Goal: Information Seeking & Learning: Learn about a topic

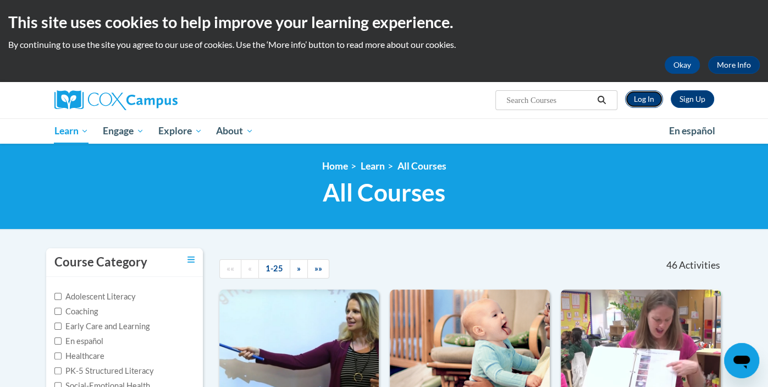
click at [642, 97] on link "Log In" at bounding box center [644, 99] width 38 height 18
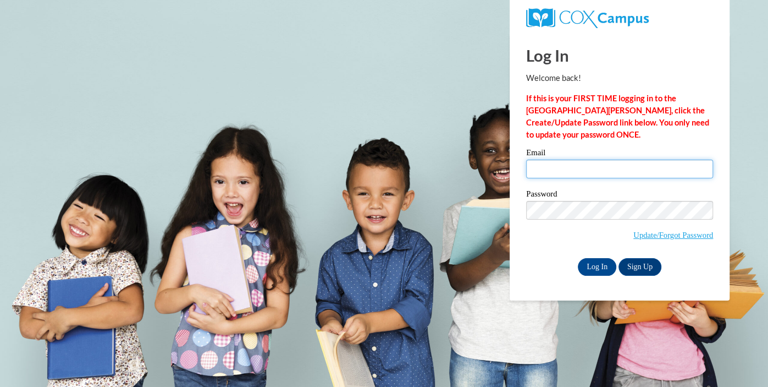
click at [593, 166] on input "Email" at bounding box center [619, 168] width 187 height 19
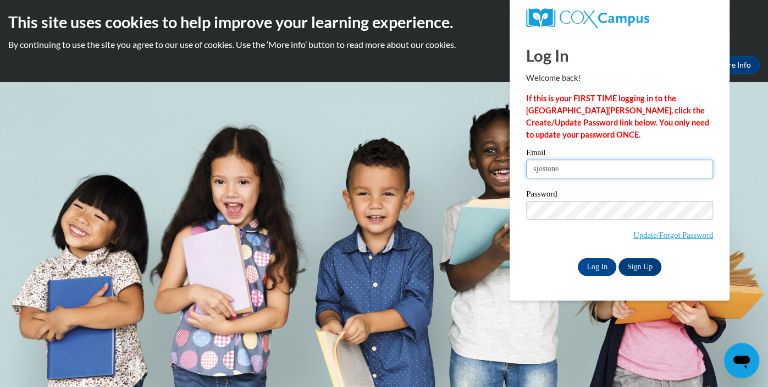
type input "sjostone@gmail.com"
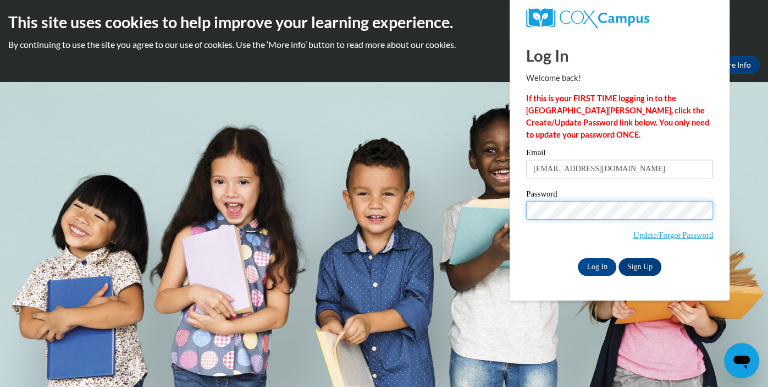
click at [578, 258] on input "Log In" at bounding box center [597, 267] width 38 height 18
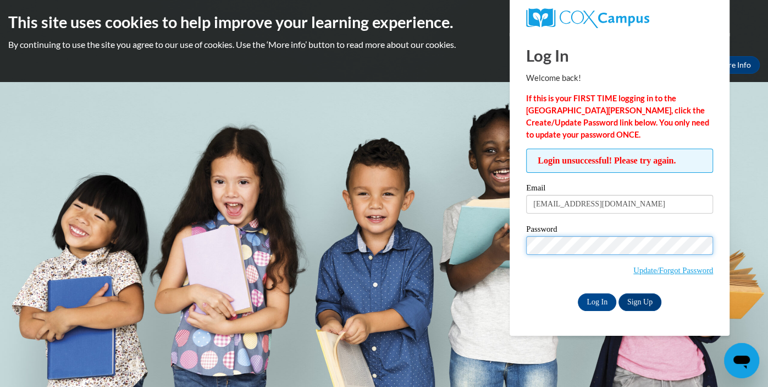
click at [578, 293] on input "Log In" at bounding box center [597, 302] width 38 height 18
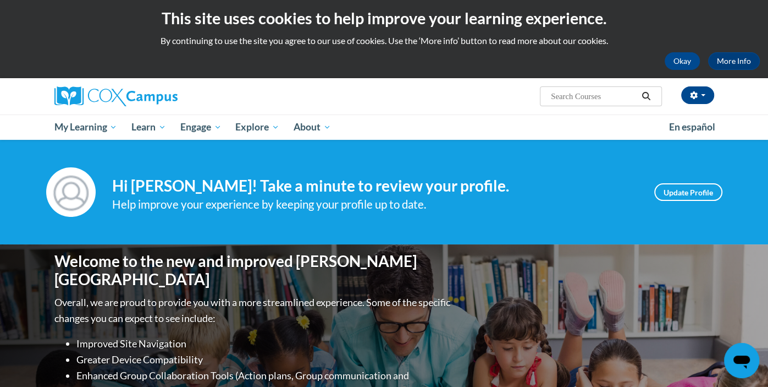
scroll to position [4, 0]
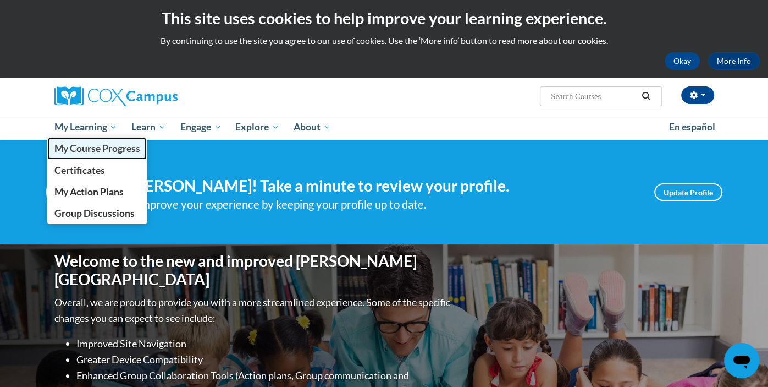
click at [90, 155] on link "My Course Progress" at bounding box center [97, 147] width 100 height 21
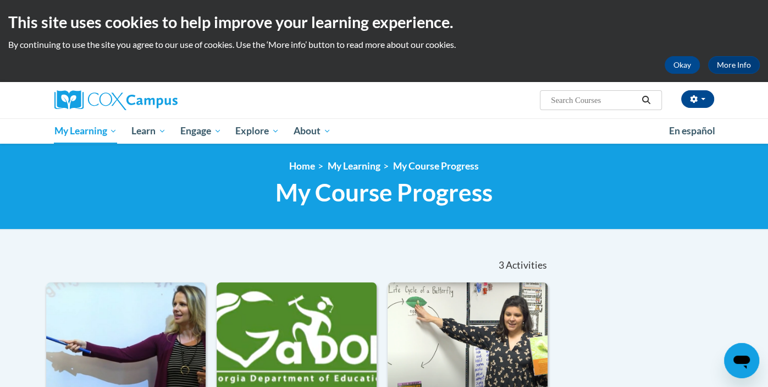
click at [604, 103] on input "Search..." at bounding box center [594, 99] width 88 height 13
type input "data"
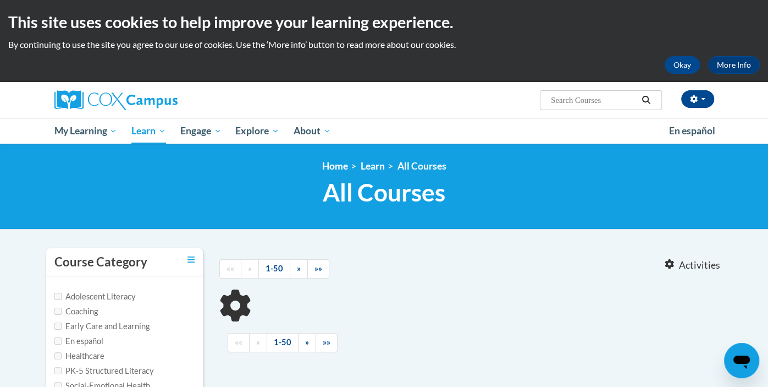
type input "data"
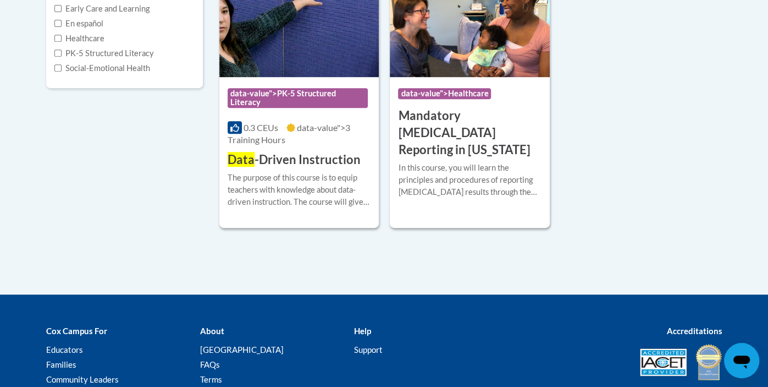
scroll to position [305, 0]
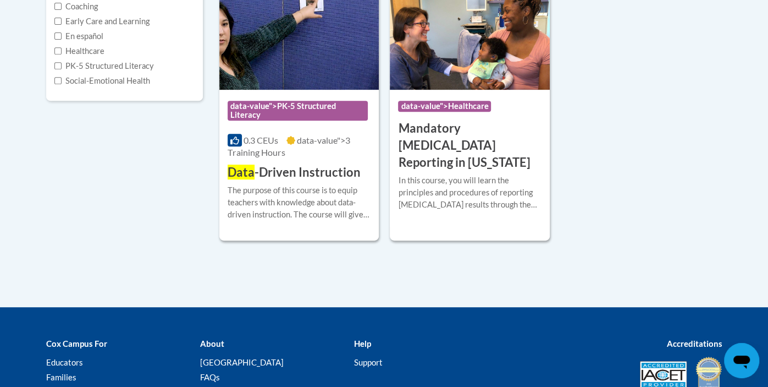
click at [476, 248] on div "Course Category Adolescent Literacy Coaching Early Care and Learning En español…" at bounding box center [384, 124] width 693 height 366
click at [300, 20] on img at bounding box center [299, 33] width 160 height 112
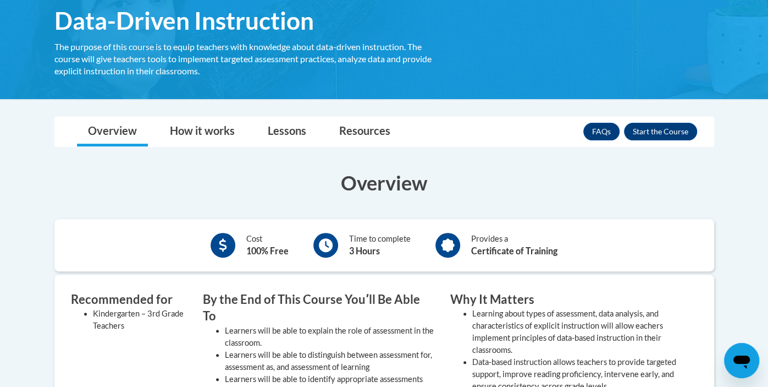
scroll to position [190, 0]
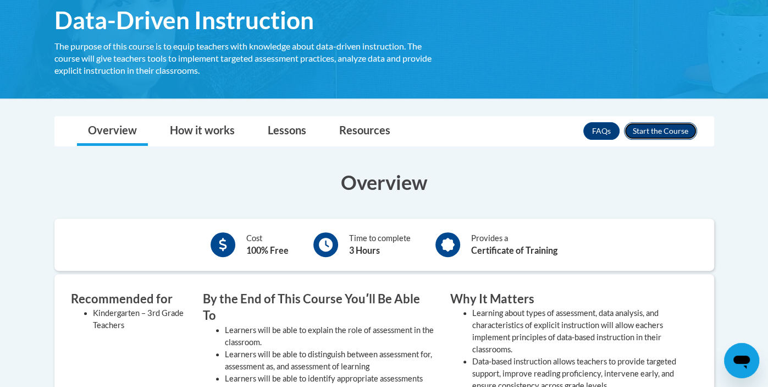
click at [675, 135] on button "Enroll" at bounding box center [660, 131] width 73 height 18
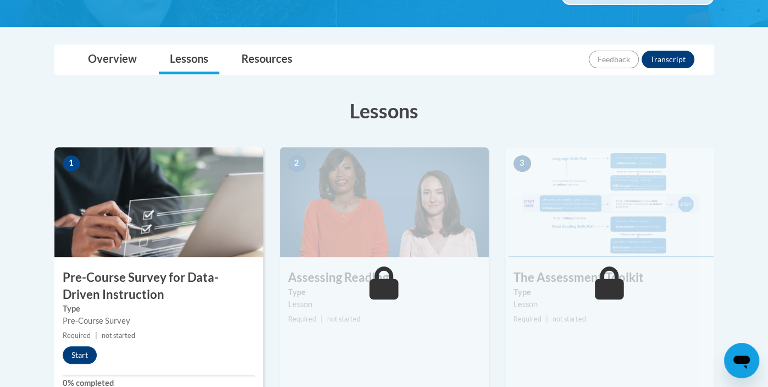
scroll to position [217, 0]
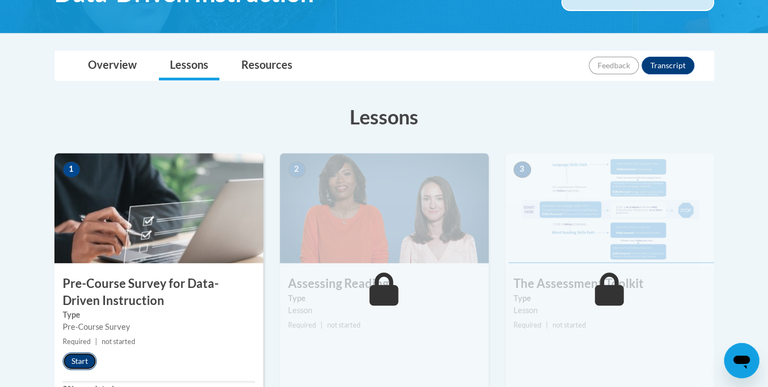
click at [75, 359] on button "Start" at bounding box center [80, 361] width 34 height 18
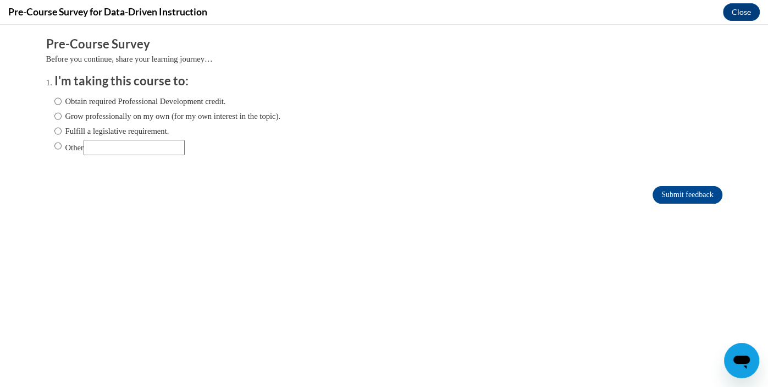
scroll to position [0, 0]
click at [135, 128] on label "Fulfill a legislative requirement." at bounding box center [111, 131] width 115 height 12
click at [62, 128] on input "Fulfill a legislative requirement." at bounding box center [57, 131] width 7 height 12
radio input "true"
click at [704, 191] on input "Submit feedback" at bounding box center [687, 195] width 69 height 18
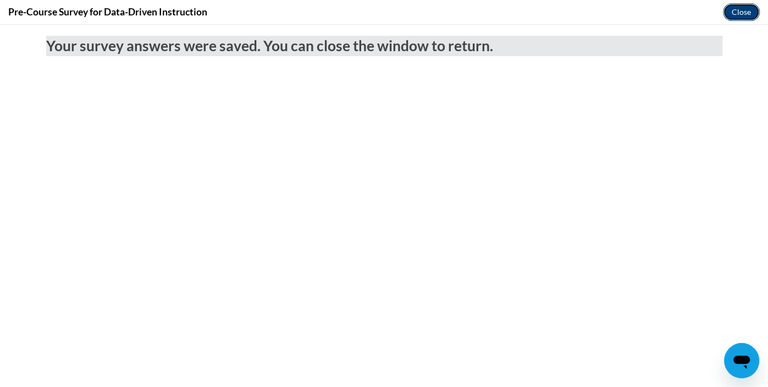
click at [737, 15] on button "Close" at bounding box center [741, 12] width 37 height 18
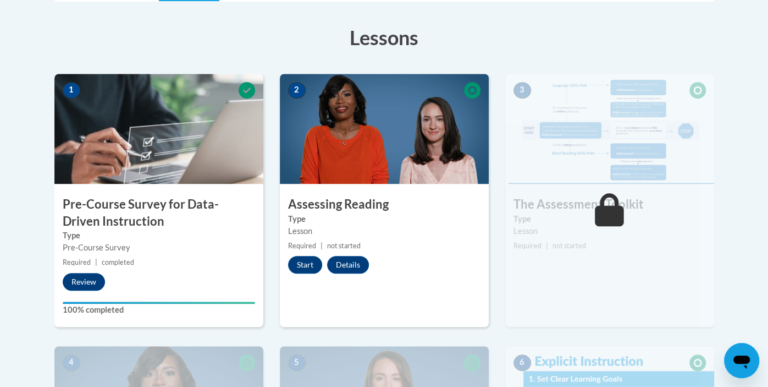
scroll to position [297, 0]
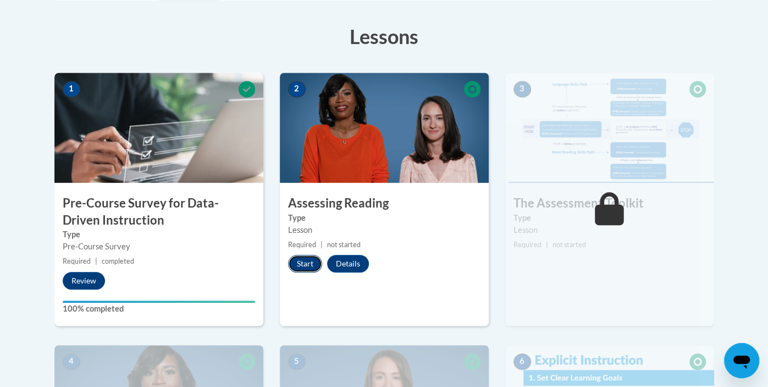
click at [308, 265] on button "Start" at bounding box center [305, 264] width 34 height 18
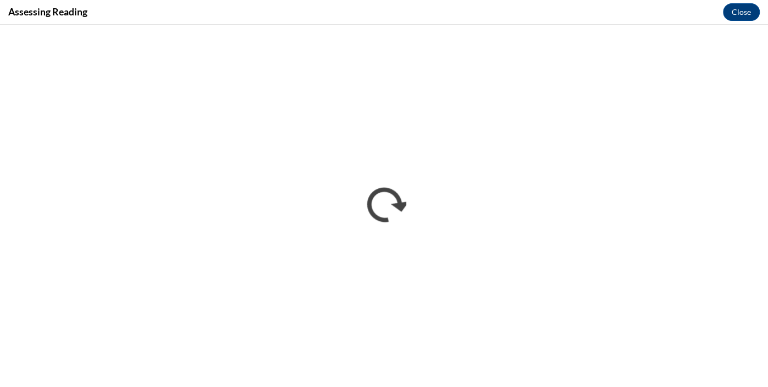
scroll to position [0, 0]
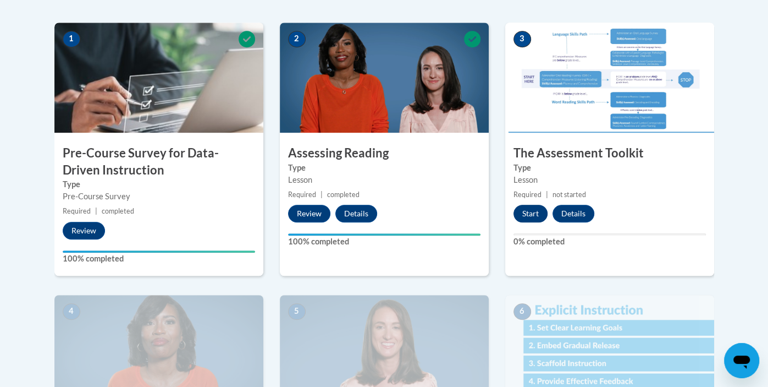
scroll to position [347, 0]
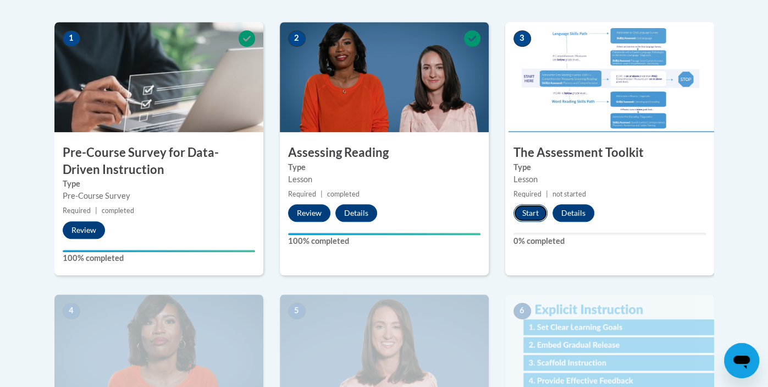
click at [538, 217] on button "Start" at bounding box center [531, 213] width 34 height 18
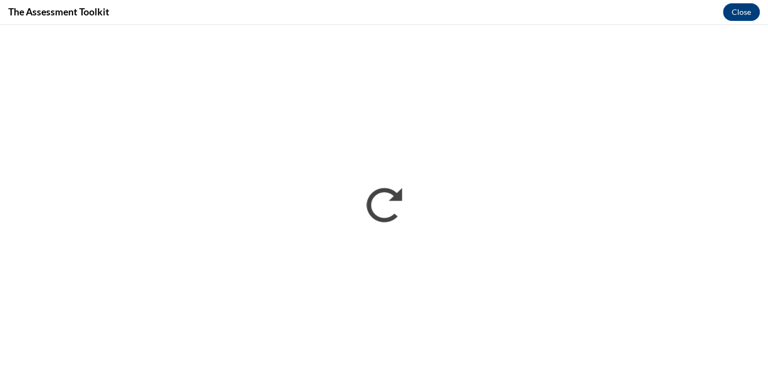
scroll to position [0, 0]
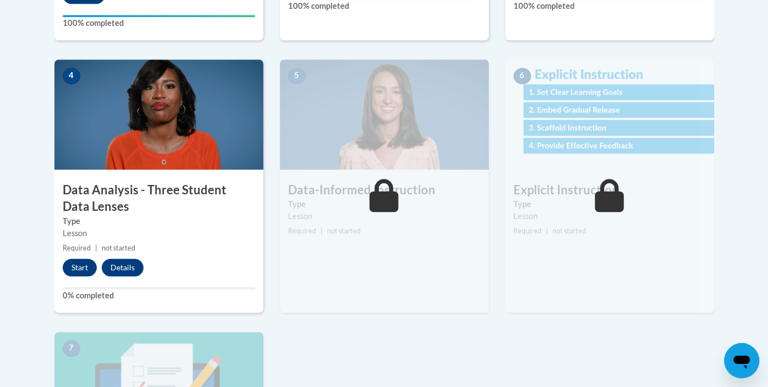
scroll to position [583, 0]
click at [80, 264] on button "Start" at bounding box center [80, 267] width 34 height 18
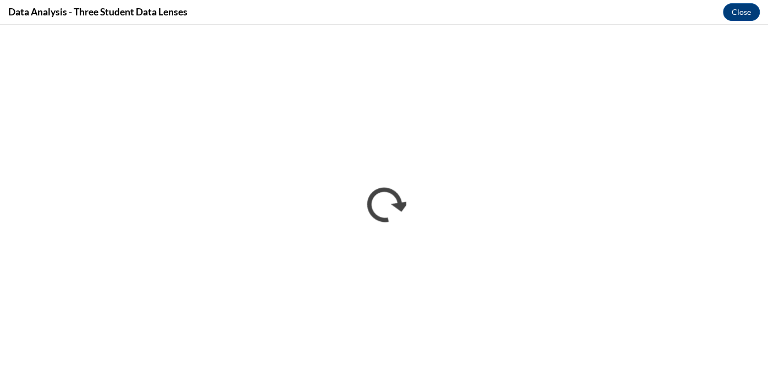
scroll to position [0, 0]
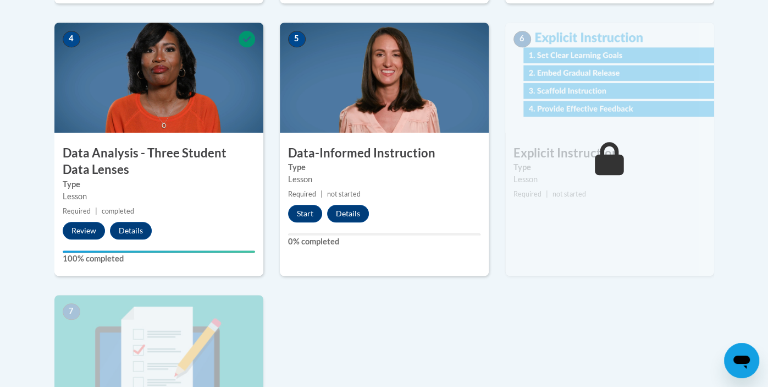
scroll to position [604, 0]
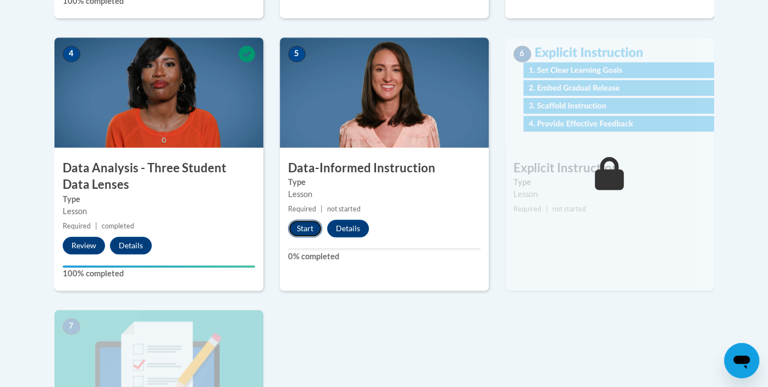
click at [308, 225] on button "Start" at bounding box center [305, 228] width 34 height 18
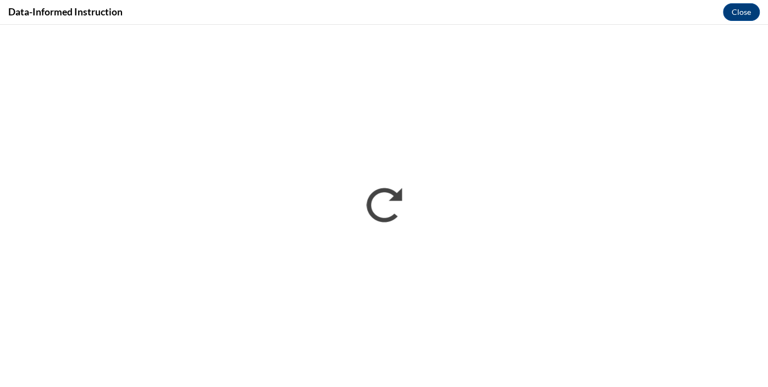
scroll to position [0, 0]
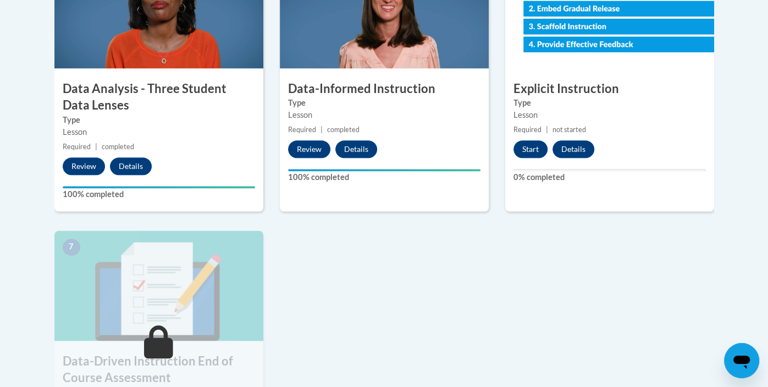
scroll to position [684, 0]
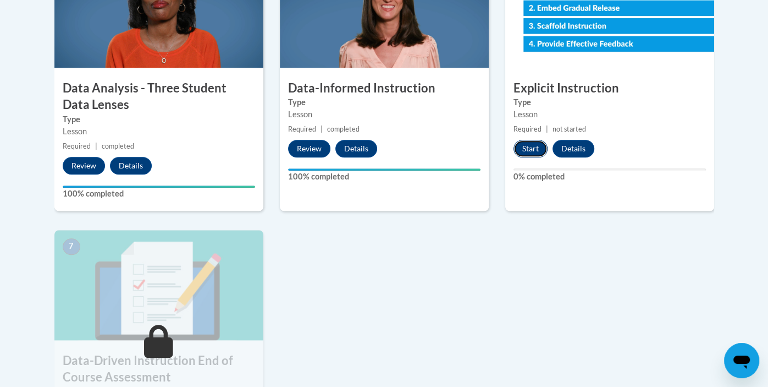
click at [535, 148] on button "Start" at bounding box center [531, 149] width 34 height 18
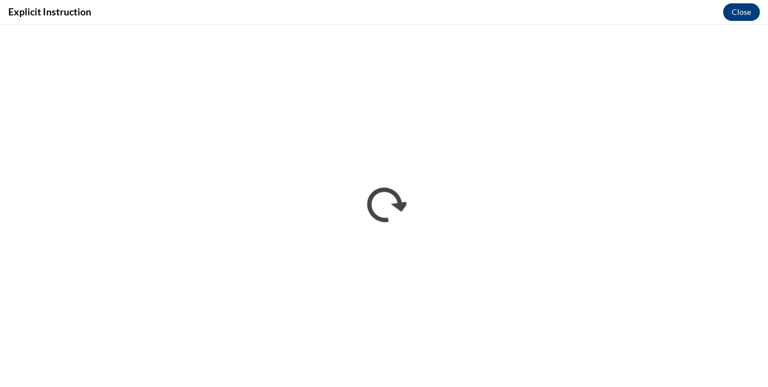
scroll to position [0, 0]
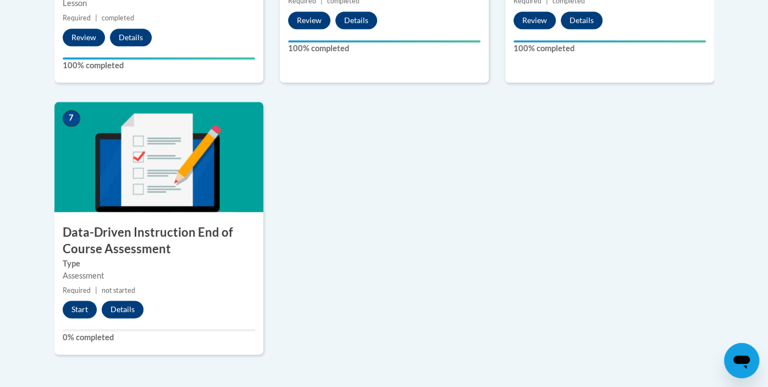
scroll to position [817, 0]
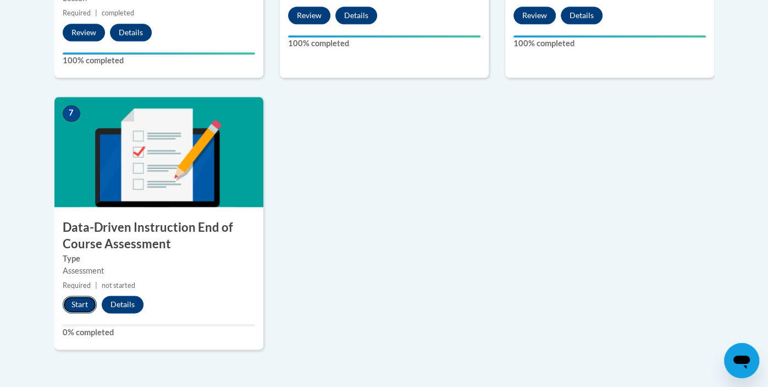
click at [82, 300] on button "Start" at bounding box center [80, 304] width 34 height 18
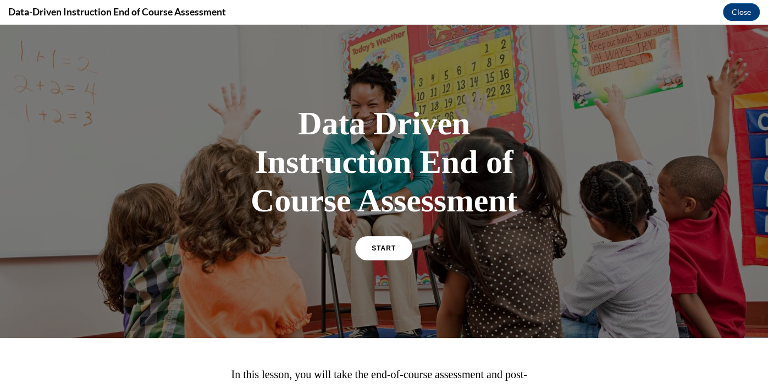
scroll to position [0, 0]
click at [390, 245] on span "START" at bounding box center [383, 248] width 25 height 8
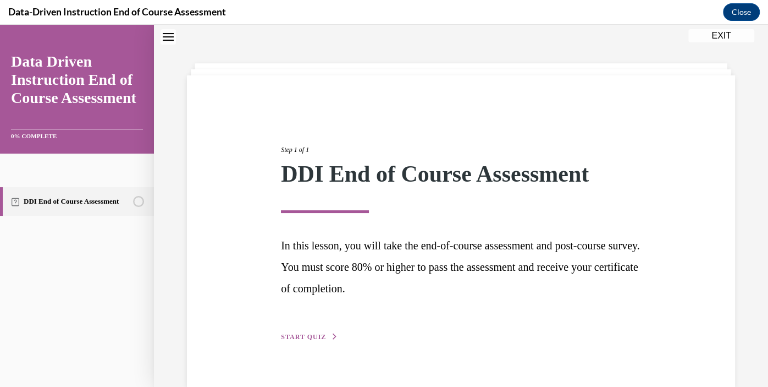
scroll to position [56, 0]
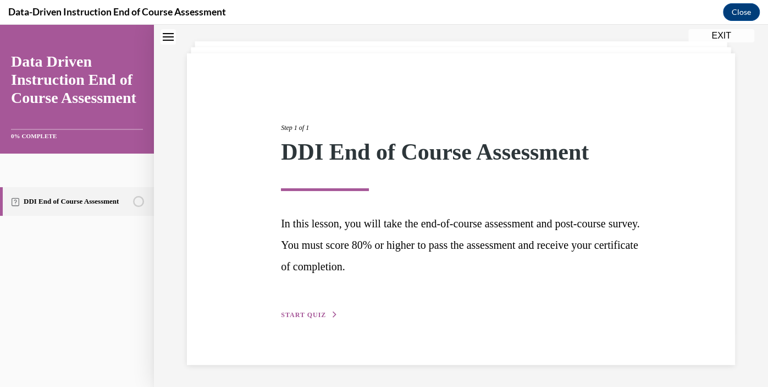
click at [297, 316] on span "START QUIZ" at bounding box center [303, 315] width 45 height 8
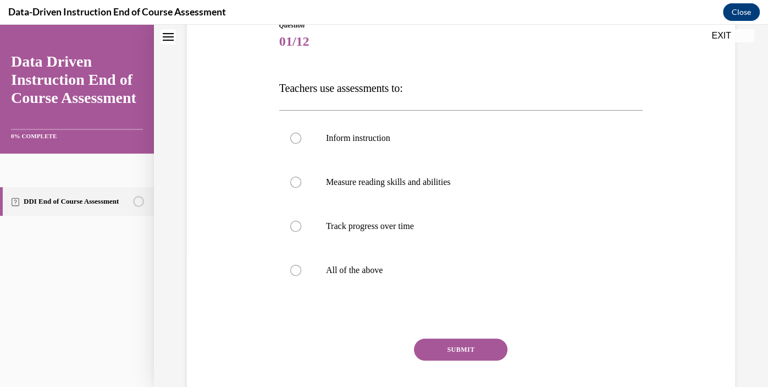
scroll to position [133, 0]
click at [302, 279] on label "All of the above" at bounding box center [460, 269] width 363 height 44
click at [301, 275] on input "All of the above" at bounding box center [295, 269] width 11 height 11
radio input "true"
click at [455, 348] on button "SUBMIT" at bounding box center [460, 349] width 93 height 22
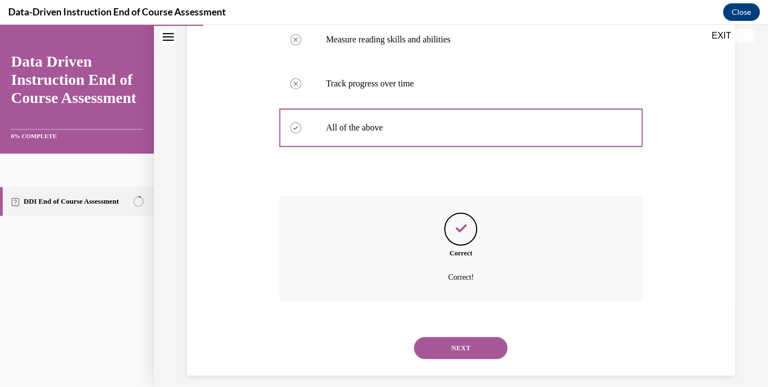
scroll to position [285, 0]
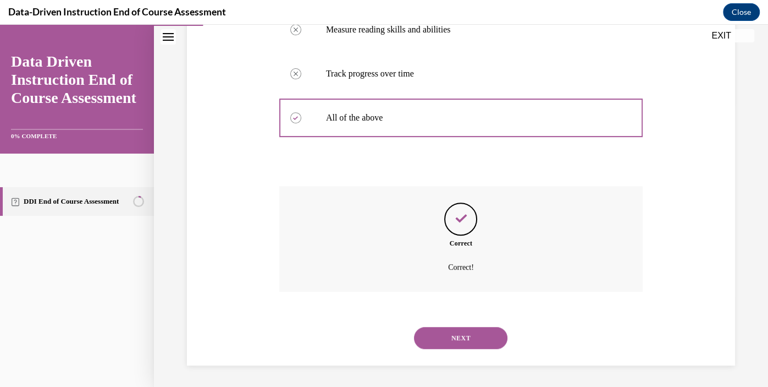
click at [456, 338] on button "NEXT" at bounding box center [460, 338] width 93 height 22
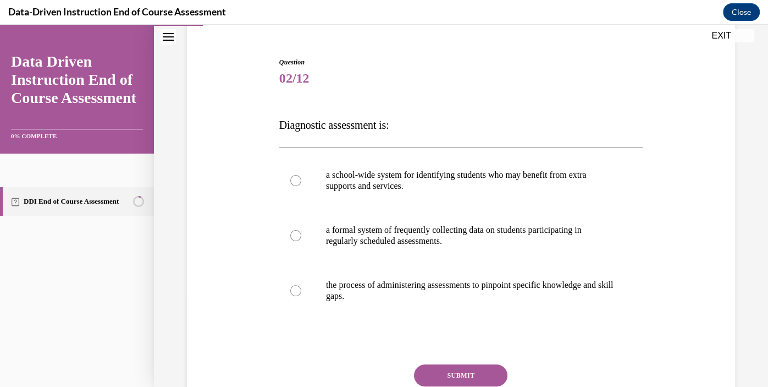
scroll to position [96, 0]
click at [301, 287] on label "the process of administering assessments to pinpoint specific knowledge and ski…" at bounding box center [460, 290] width 363 height 55
click at [301, 287] on input "the process of administering assessments to pinpoint specific knowledge and ski…" at bounding box center [295, 290] width 11 height 11
radio input "true"
click at [452, 379] on button "SUBMIT" at bounding box center [460, 375] width 93 height 22
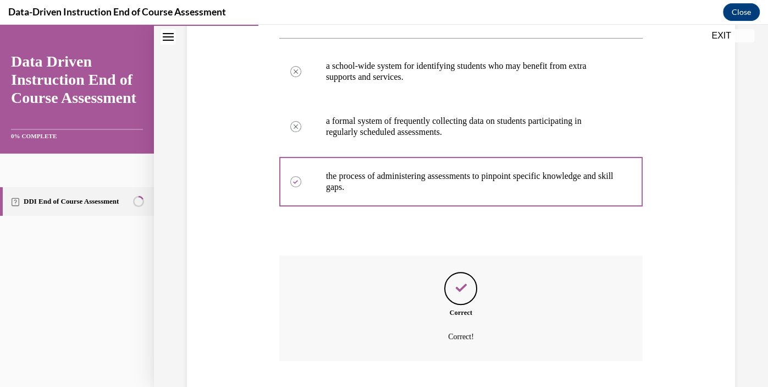
scroll to position [274, 0]
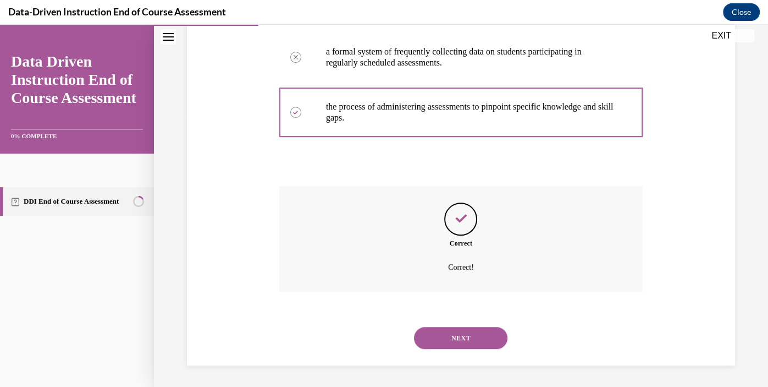
click at [458, 337] on button "NEXT" at bounding box center [460, 338] width 93 height 22
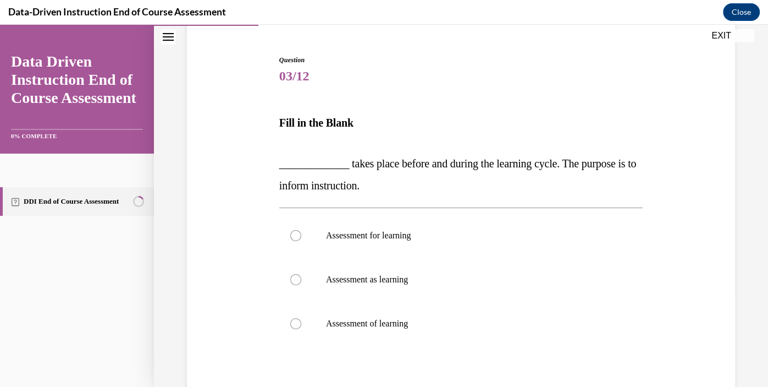
scroll to position [89, 0]
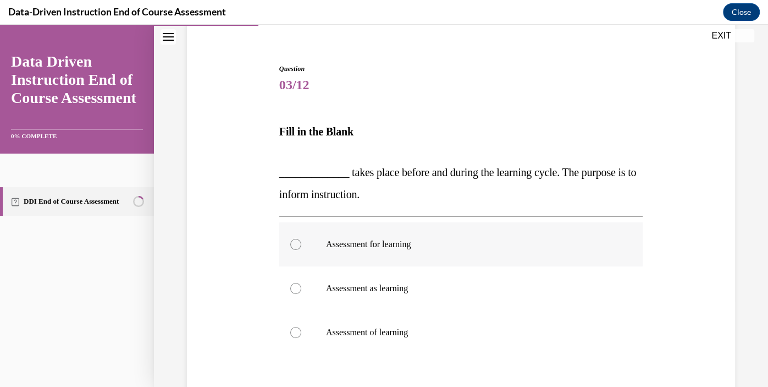
click at [375, 242] on p "Assessment for learning" at bounding box center [470, 244] width 289 height 11
click at [301, 242] on input "Assessment for learning" at bounding box center [295, 244] width 11 height 11
radio input "true"
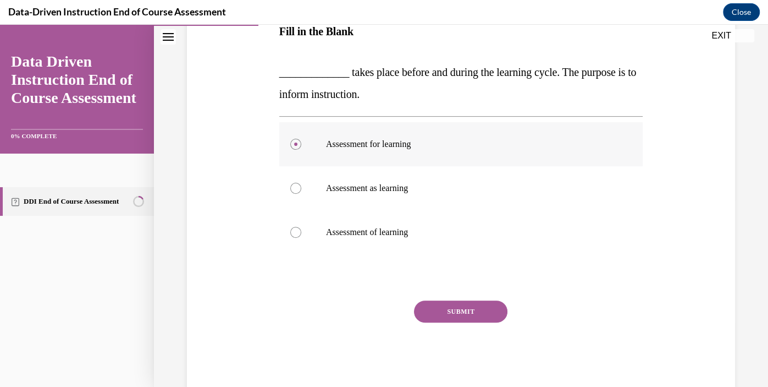
scroll to position [214, 0]
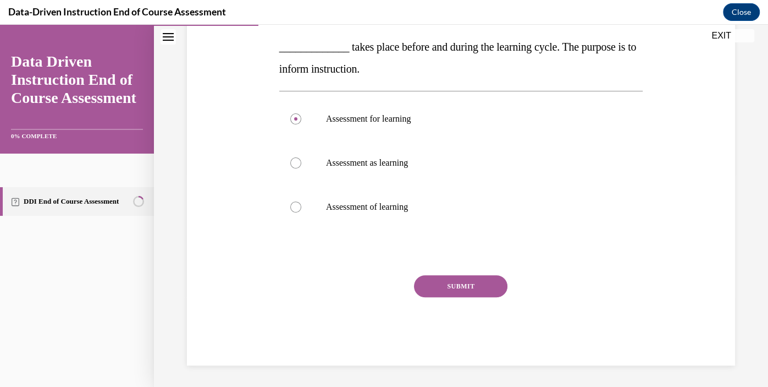
click at [472, 290] on button "SUBMIT" at bounding box center [460, 286] width 93 height 22
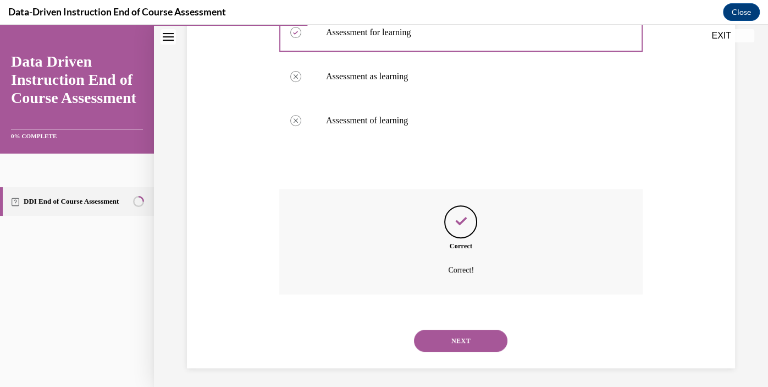
scroll to position [303, 0]
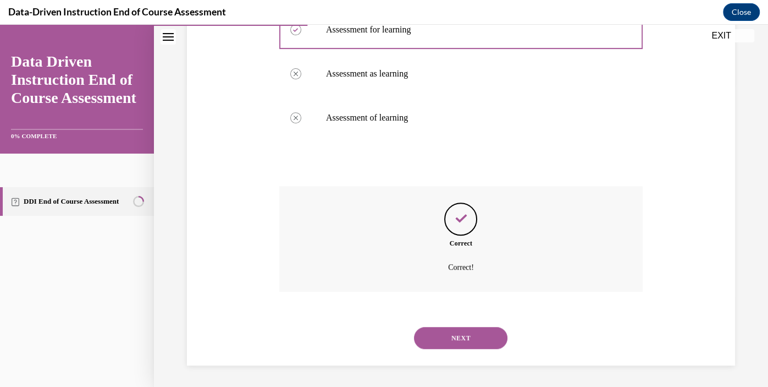
click at [449, 333] on button "NEXT" at bounding box center [460, 338] width 93 height 22
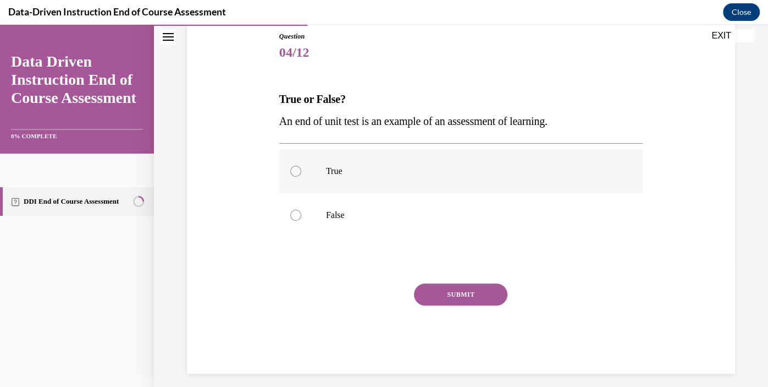
click at [300, 180] on label "True" at bounding box center [460, 171] width 363 height 44
click at [300, 176] on input "True" at bounding box center [295, 170] width 11 height 11
radio input "true"
click at [477, 301] on button "SUBMIT" at bounding box center [460, 294] width 93 height 22
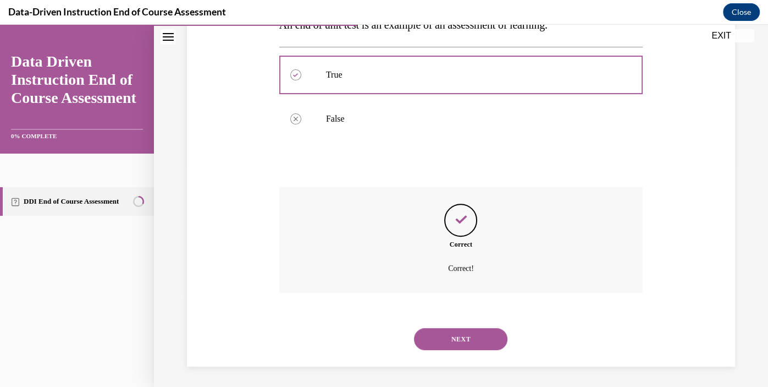
scroll to position [219, 0]
click at [455, 340] on button "NEXT" at bounding box center [460, 338] width 93 height 22
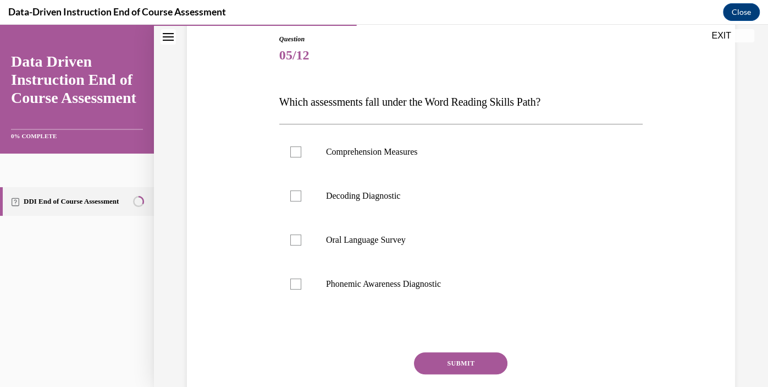
scroll to position [120, 0]
click at [328, 201] on label "Decoding Diagnostic" at bounding box center [460, 195] width 363 height 44
click at [301, 200] on input "Decoding Diagnostic" at bounding box center [295, 194] width 11 height 11
checkbox input "true"
click at [460, 354] on button "SUBMIT" at bounding box center [460, 362] width 93 height 22
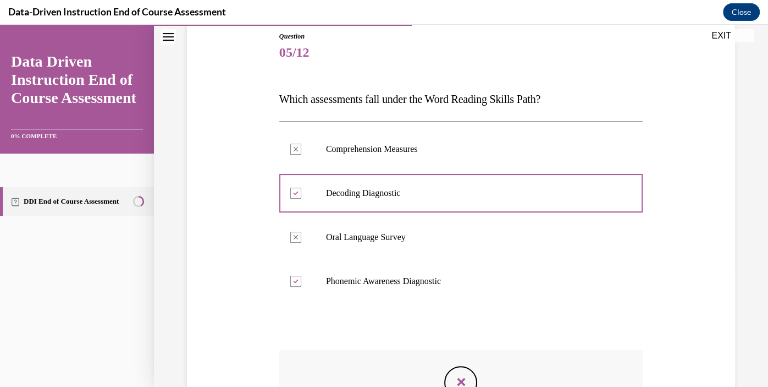
scroll to position [285, 0]
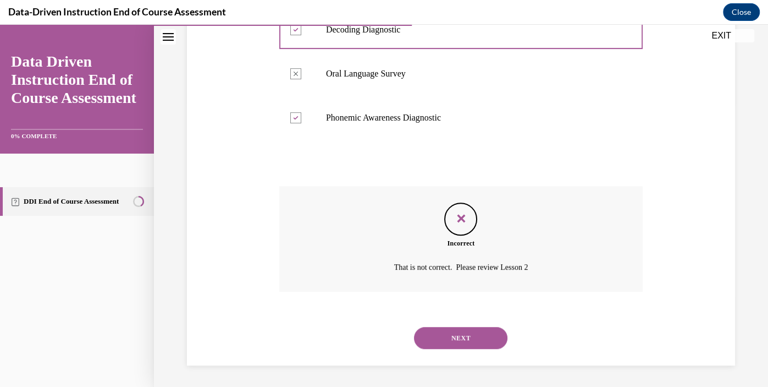
click at [471, 341] on button "NEXT" at bounding box center [460, 338] width 93 height 22
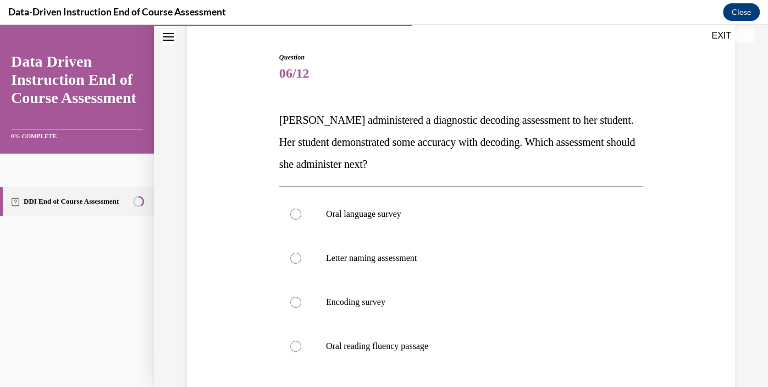
scroll to position [101, 0]
click at [447, 308] on label "Encoding survey" at bounding box center [460, 301] width 363 height 44
click at [301, 307] on input "Encoding survey" at bounding box center [295, 301] width 11 height 11
radio input "true"
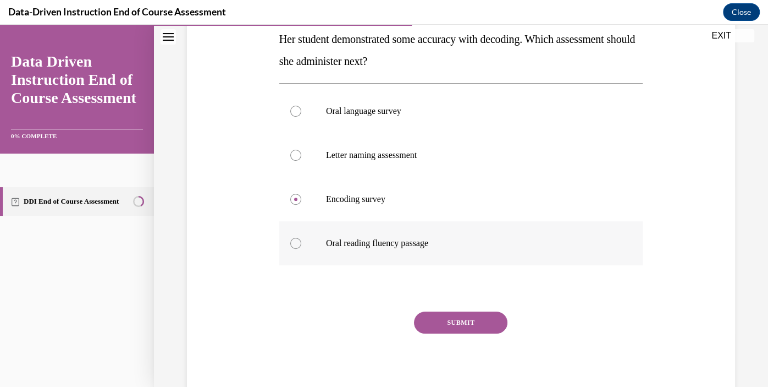
scroll to position [206, 0]
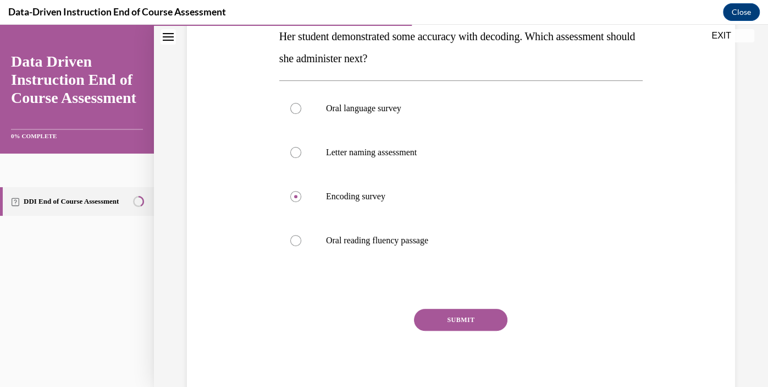
click at [475, 323] on button "SUBMIT" at bounding box center [460, 319] width 93 height 22
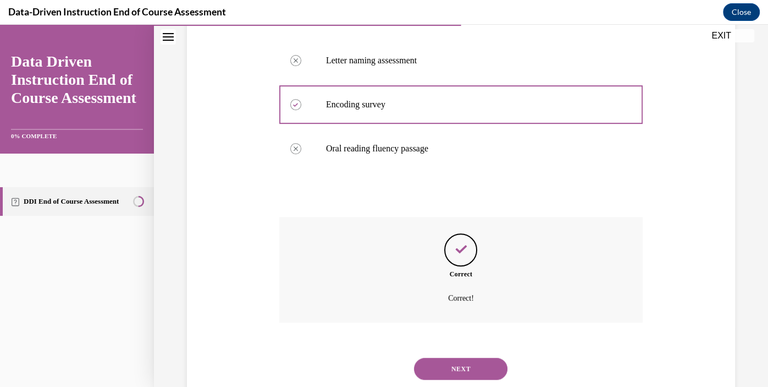
scroll to position [329, 0]
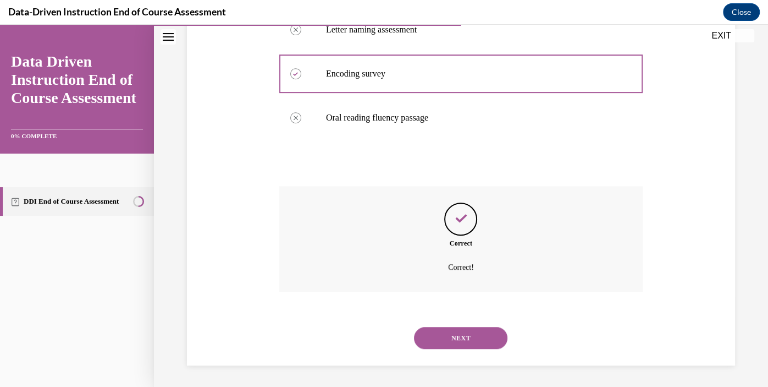
click at [471, 338] on button "NEXT" at bounding box center [460, 338] width 93 height 22
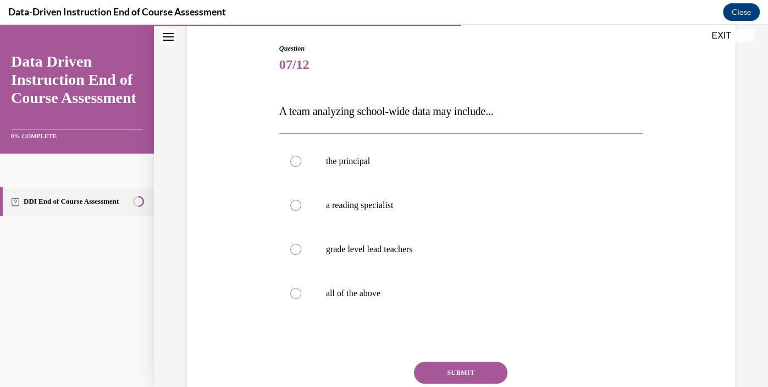
scroll to position [109, 0]
click at [369, 288] on p "all of the above" at bounding box center [470, 293] width 289 height 11
click at [301, 288] on input "all of the above" at bounding box center [295, 293] width 11 height 11
radio input "true"
click at [454, 369] on button "SUBMIT" at bounding box center [460, 372] width 93 height 22
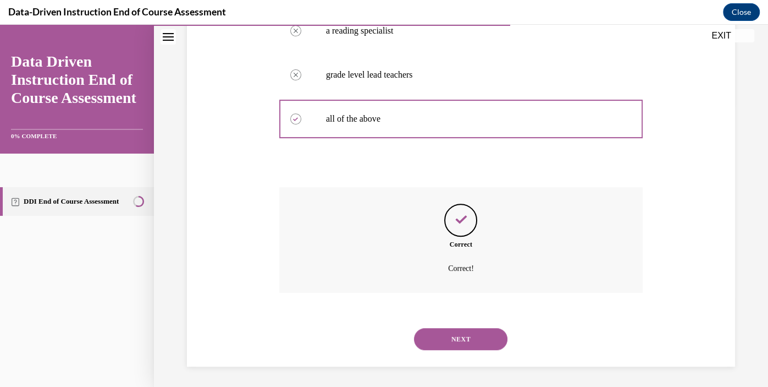
scroll to position [285, 0]
click at [460, 345] on button "NEXT" at bounding box center [460, 338] width 93 height 22
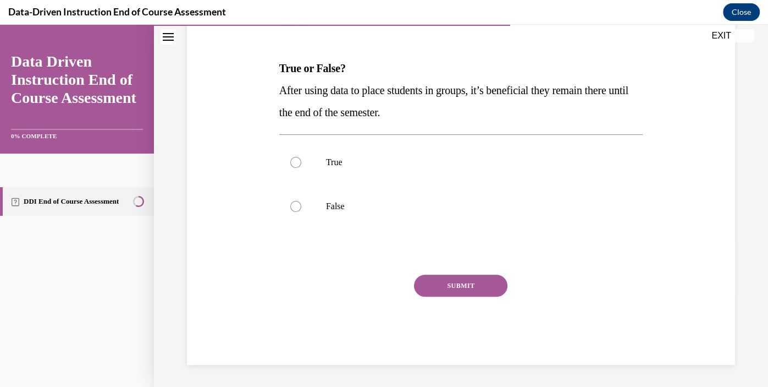
scroll to position [122, 0]
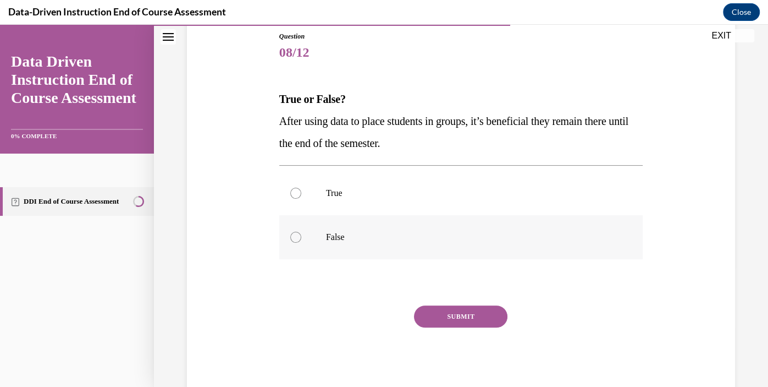
click at [461, 234] on p "False" at bounding box center [470, 236] width 289 height 11
click at [301, 234] on input "False" at bounding box center [295, 236] width 11 height 11
radio input "true"
click at [450, 314] on button "SUBMIT" at bounding box center [460, 316] width 93 height 22
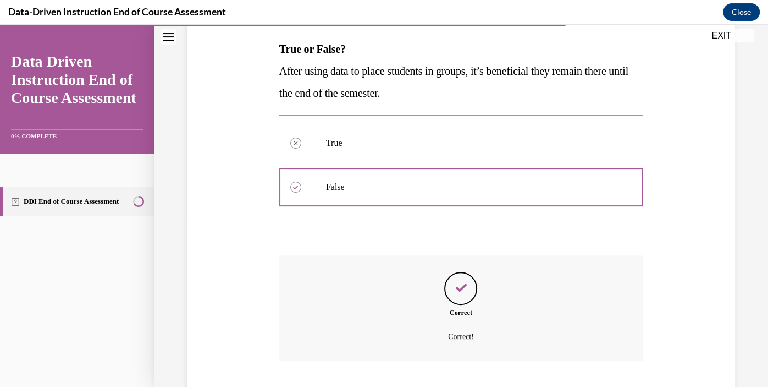
scroll to position [241, 0]
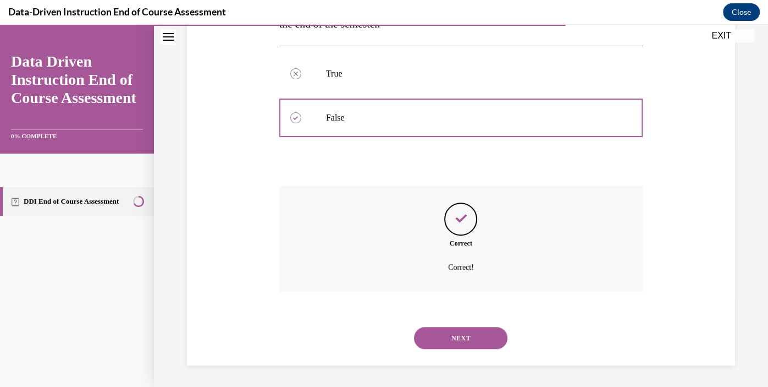
click at [451, 335] on button "NEXT" at bounding box center [460, 338] width 93 height 22
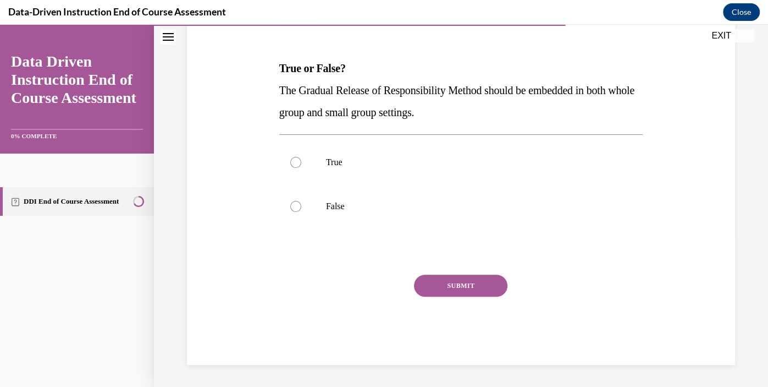
scroll to position [122, 0]
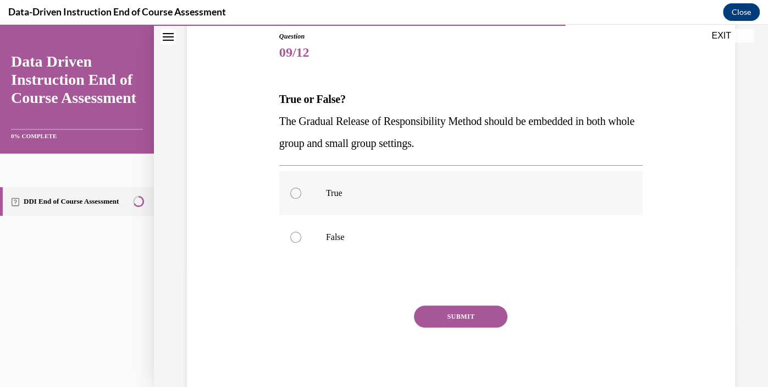
click at [477, 183] on label "True" at bounding box center [460, 193] width 363 height 44
click at [301, 187] on input "True" at bounding box center [295, 192] width 11 height 11
radio input "true"
click at [459, 319] on button "SUBMIT" at bounding box center [460, 316] width 93 height 22
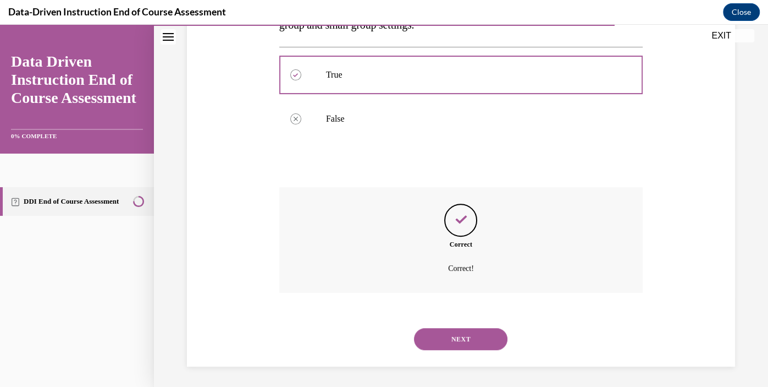
scroll to position [241, 0]
click at [457, 335] on button "NEXT" at bounding box center [460, 338] width 93 height 22
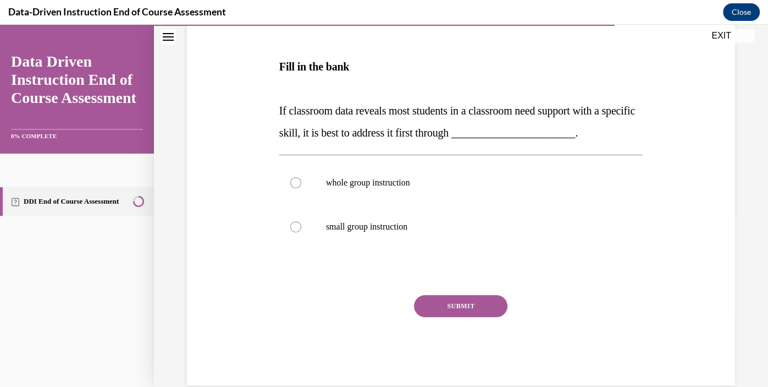
scroll to position [174, 0]
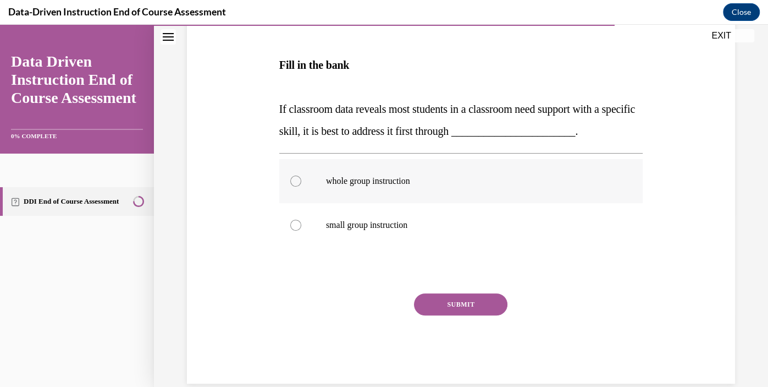
click at [485, 190] on label "whole group instruction" at bounding box center [460, 181] width 363 height 44
click at [301, 186] on input "whole group instruction" at bounding box center [295, 180] width 11 height 11
radio input "true"
click at [453, 300] on button "SUBMIT" at bounding box center [460, 304] width 93 height 22
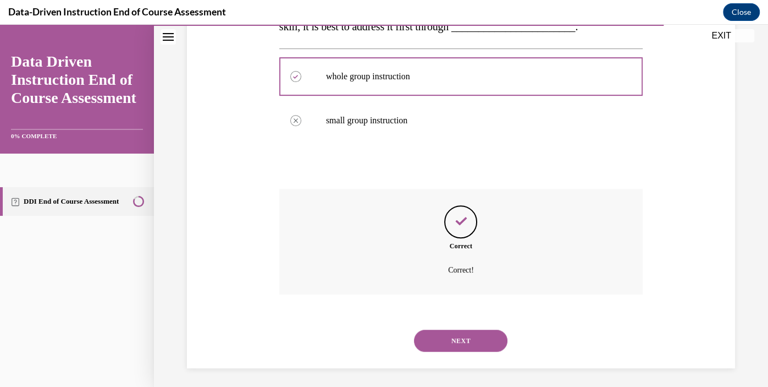
scroll to position [281, 0]
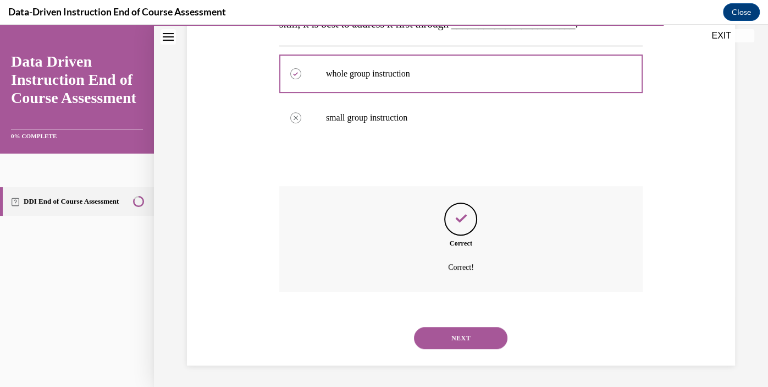
click at [455, 345] on button "NEXT" at bounding box center [460, 338] width 93 height 22
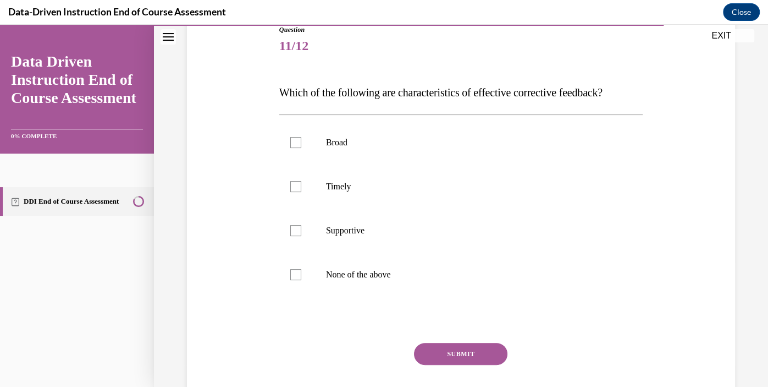
scroll to position [129, 0]
click at [470, 198] on label "Timely" at bounding box center [460, 185] width 363 height 44
click at [301, 191] on input "Timely" at bounding box center [295, 185] width 11 height 11
checkbox input "true"
click at [454, 222] on label "Supportive" at bounding box center [460, 229] width 363 height 44
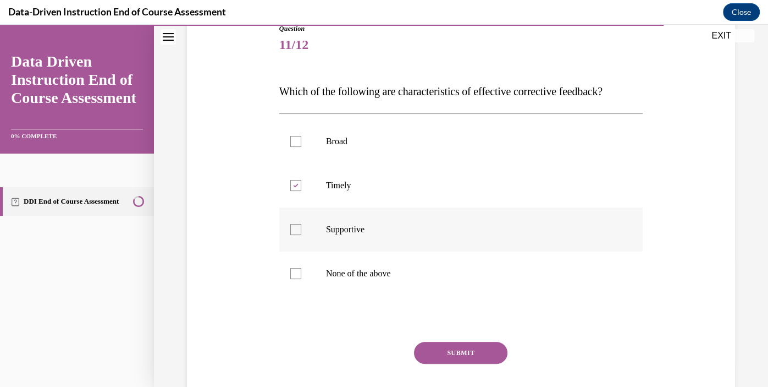
click at [301, 224] on input "Supportive" at bounding box center [295, 229] width 11 height 11
checkbox input "true"
click at [466, 351] on button "SUBMIT" at bounding box center [460, 352] width 93 height 22
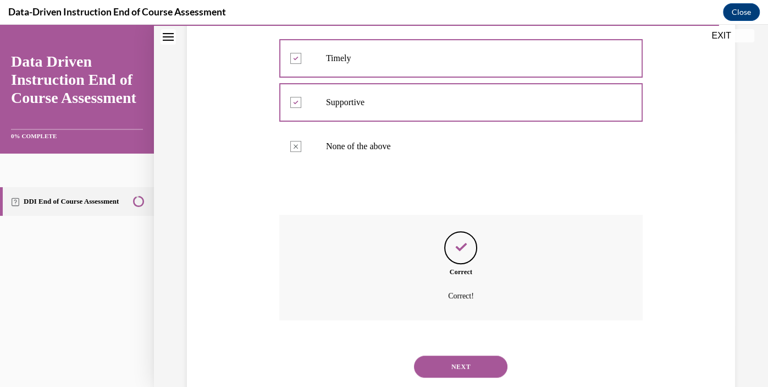
scroll to position [285, 0]
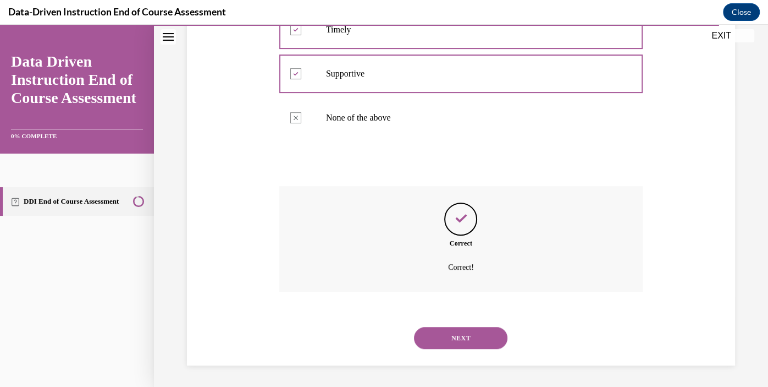
click at [467, 329] on button "NEXT" at bounding box center [460, 338] width 93 height 22
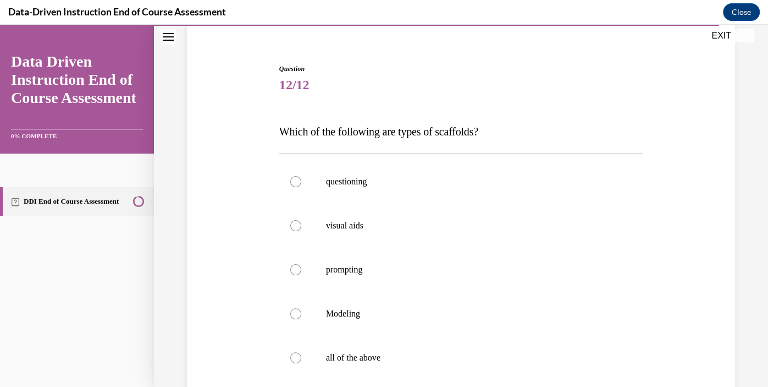
scroll to position [91, 0]
click at [321, 190] on label "questioning" at bounding box center [460, 180] width 363 height 44
click at [301, 185] on input "questioning" at bounding box center [295, 179] width 11 height 11
radio input "true"
click at [310, 216] on label "visual aids" at bounding box center [460, 224] width 363 height 44
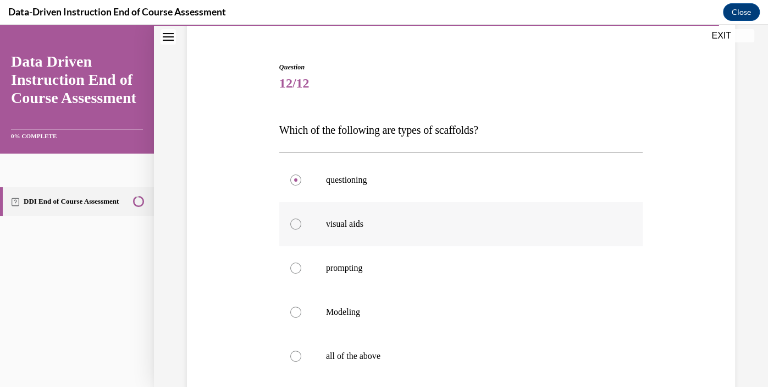
click at [301, 218] on input "visual aids" at bounding box center [295, 223] width 11 height 11
radio input "true"
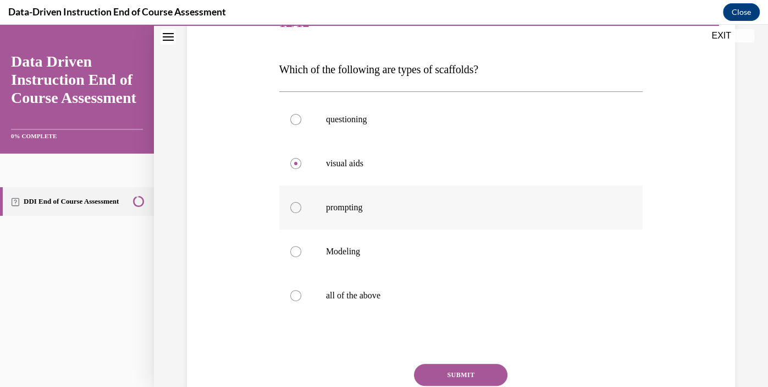
scroll to position [153, 0]
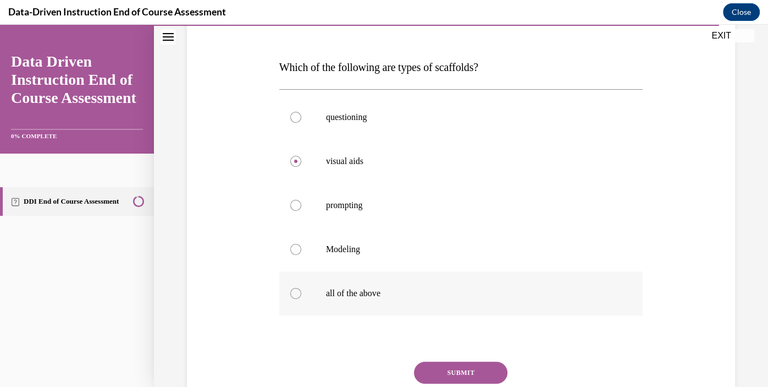
click at [430, 300] on label "all of the above" at bounding box center [460, 293] width 363 height 44
click at [301, 299] on input "all of the above" at bounding box center [295, 293] width 11 height 11
radio input "true"
click at [456, 370] on button "SUBMIT" at bounding box center [460, 372] width 93 height 22
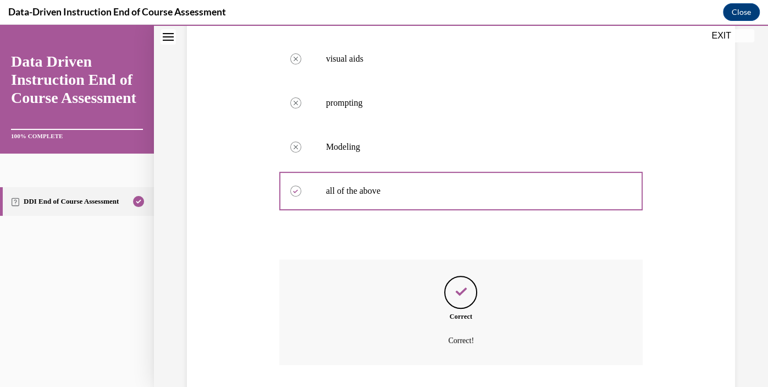
scroll to position [329, 0]
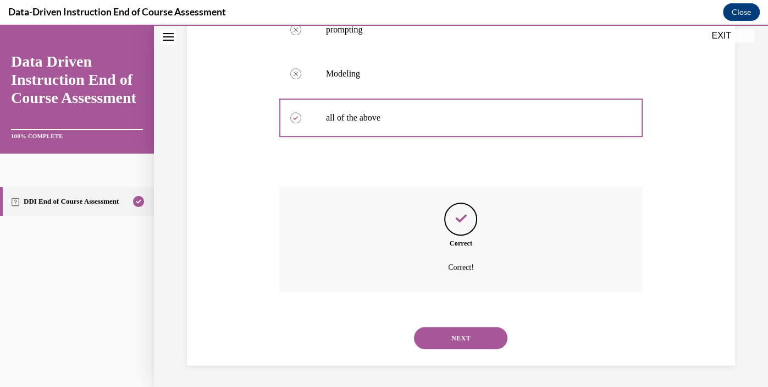
click at [461, 339] on button "NEXT" at bounding box center [460, 338] width 93 height 22
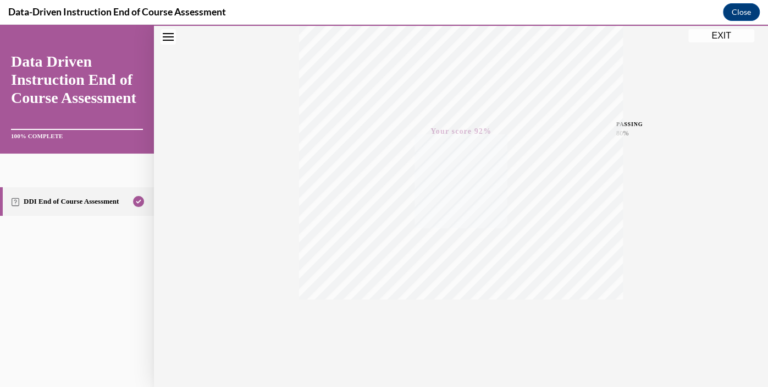
scroll to position [201, 0]
click at [720, 38] on button "EXIT" at bounding box center [721, 35] width 66 height 13
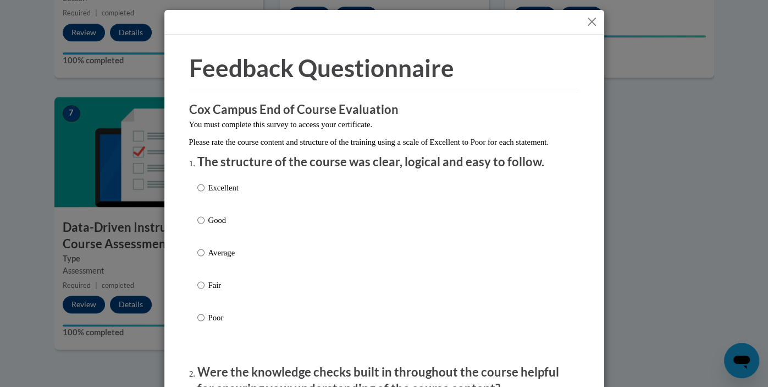
click at [213, 226] on p "Good" at bounding box center [223, 220] width 30 height 12
click at [205, 226] on input "Good" at bounding box center [200, 220] width 7 height 12
radio input "true"
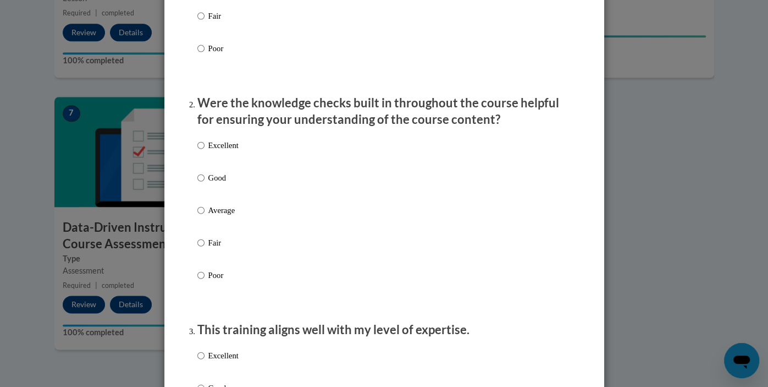
scroll to position [275, 0]
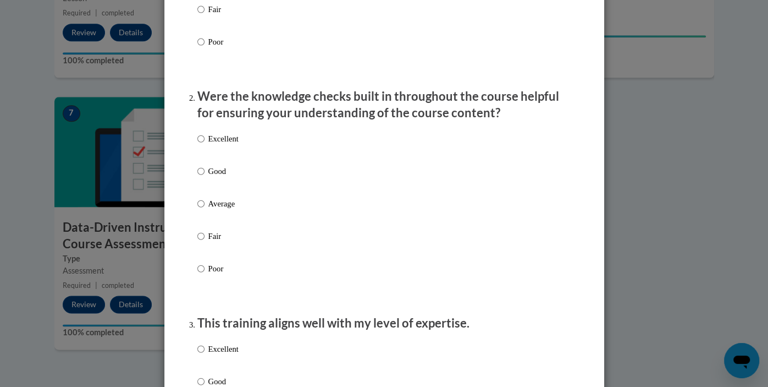
click at [226, 177] on p "Good" at bounding box center [223, 171] width 30 height 12
click at [205, 177] on input "Good" at bounding box center [200, 171] width 7 height 12
radio input "true"
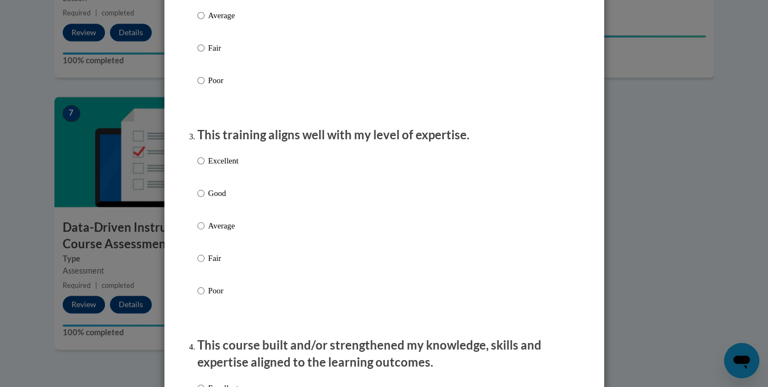
scroll to position [466, 0]
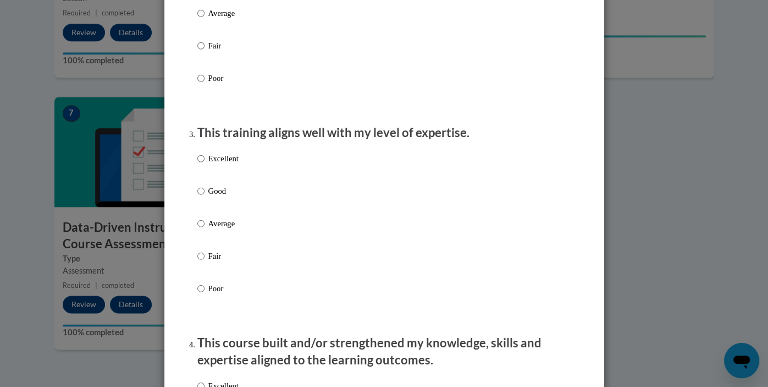
click at [247, 234] on div "Excellent Good Average Fair Poor" at bounding box center [384, 236] width 374 height 179
click at [213, 229] on p "Average" at bounding box center [223, 223] width 30 height 12
click at [205, 229] on input "Average" at bounding box center [200, 223] width 7 height 12
radio input "true"
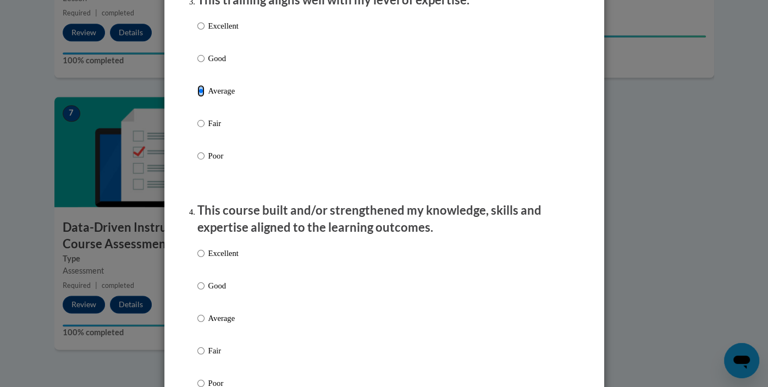
scroll to position [599, 0]
click at [217, 323] on p "Average" at bounding box center [223, 317] width 30 height 12
click at [205, 323] on input "Average" at bounding box center [200, 317] width 7 height 12
radio input "true"
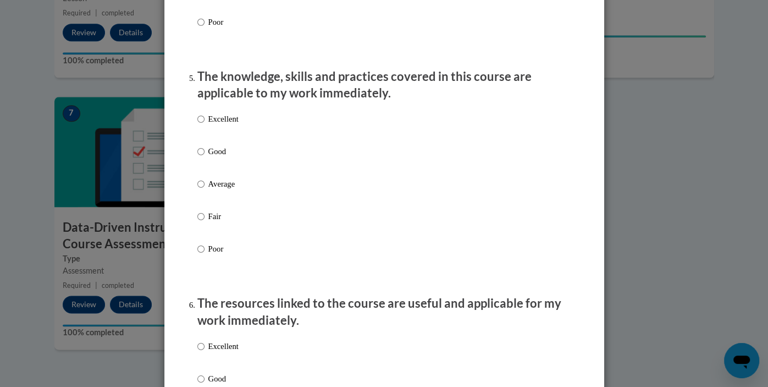
scroll to position [960, 0]
click at [209, 156] on p "Good" at bounding box center [223, 150] width 30 height 12
click at [205, 156] on input "Good" at bounding box center [200, 150] width 7 height 12
radio input "true"
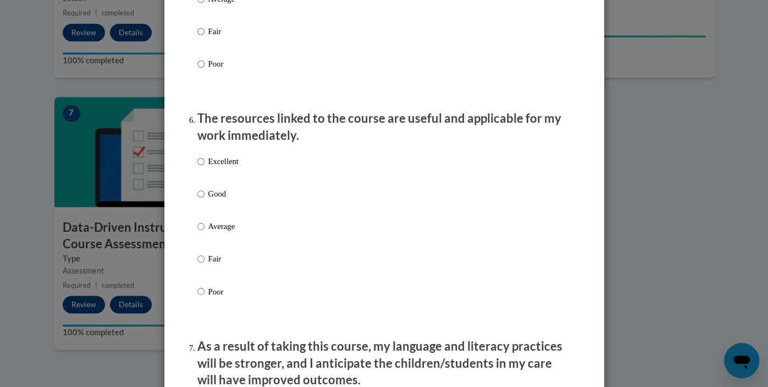
scroll to position [1156, 0]
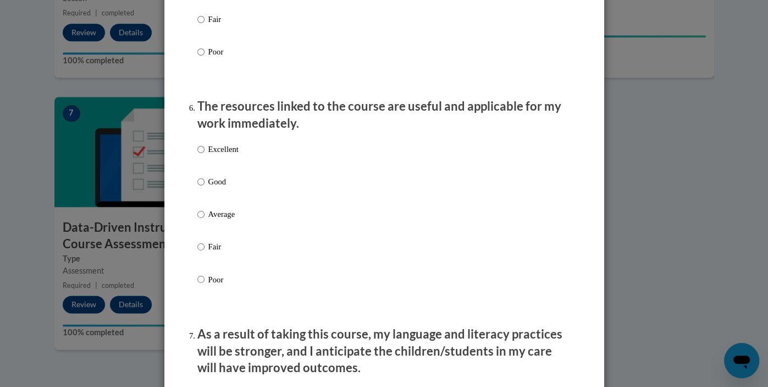
click at [218, 187] on p "Good" at bounding box center [223, 181] width 30 height 12
click at [205, 187] on input "Good" at bounding box center [200, 181] width 7 height 12
radio input "true"
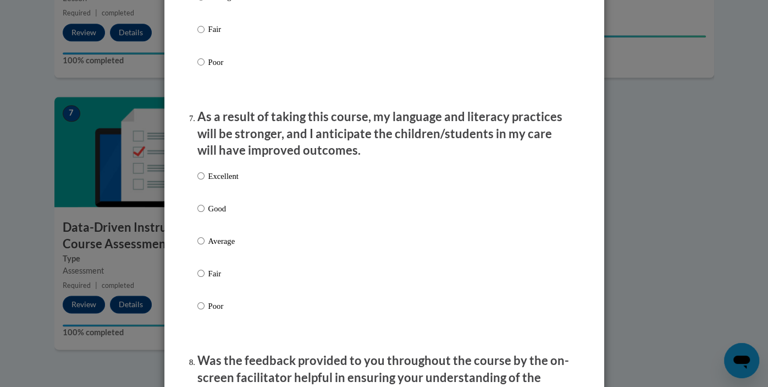
scroll to position [1377, 0]
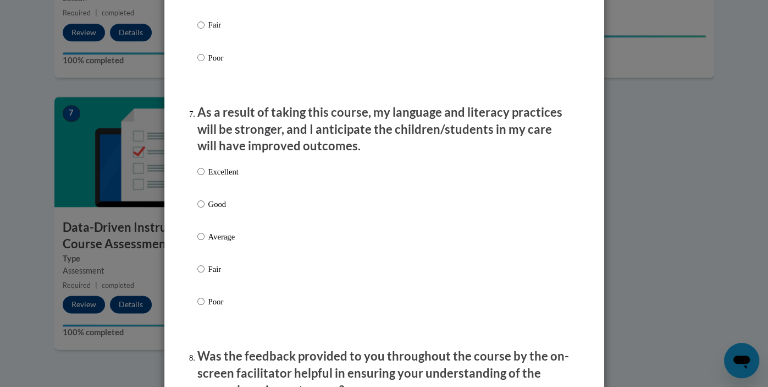
click at [220, 226] on label "Good" at bounding box center [217, 212] width 41 height 30
click at [205, 209] on input "Good" at bounding box center [200, 203] width 7 height 12
radio input "true"
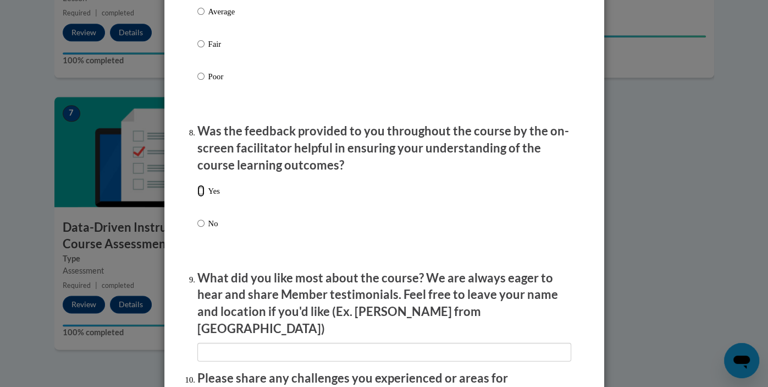
click at [200, 197] on input "Yes" at bounding box center [200, 191] width 7 height 12
radio input "true"
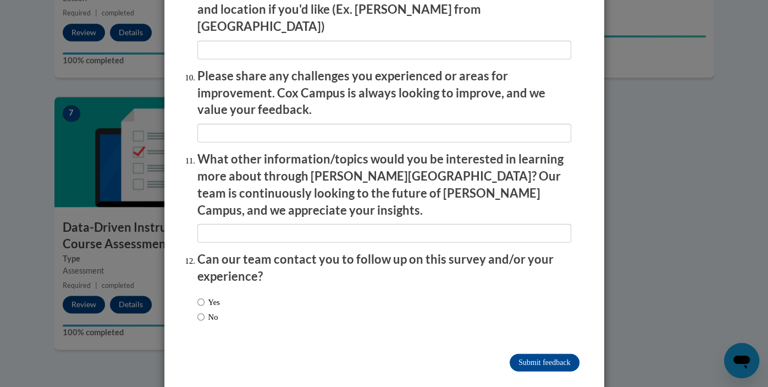
click at [217, 296] on label "Yes" at bounding box center [208, 302] width 23 height 12
click at [205, 296] on input "Yes" at bounding box center [200, 302] width 7 height 12
radio input "true"
click at [551, 354] on input "Submit feedback" at bounding box center [544, 363] width 69 height 18
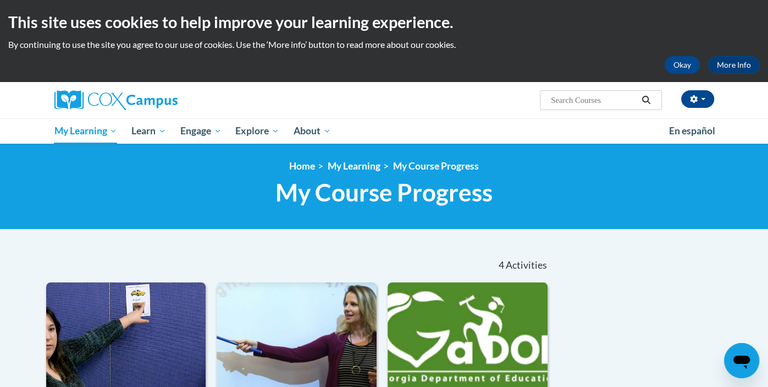
scroll to position [1, 0]
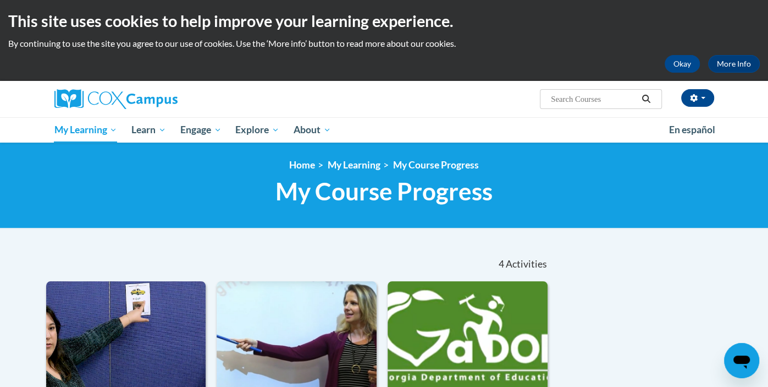
click at [582, 101] on input "Search..." at bounding box center [594, 98] width 88 height 13
type input "resonse"
type input "response to intervention"
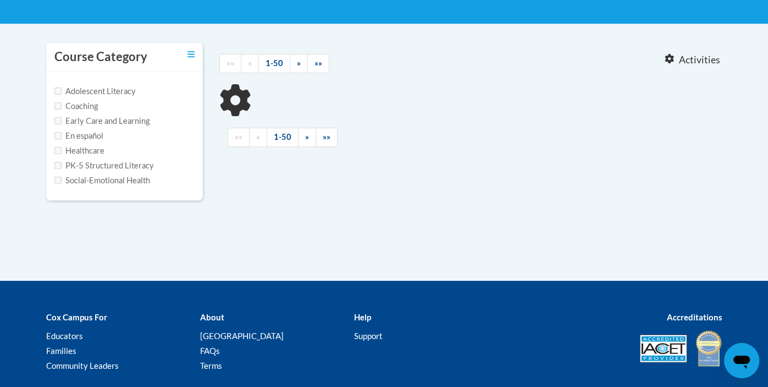
type input "response to intervention"
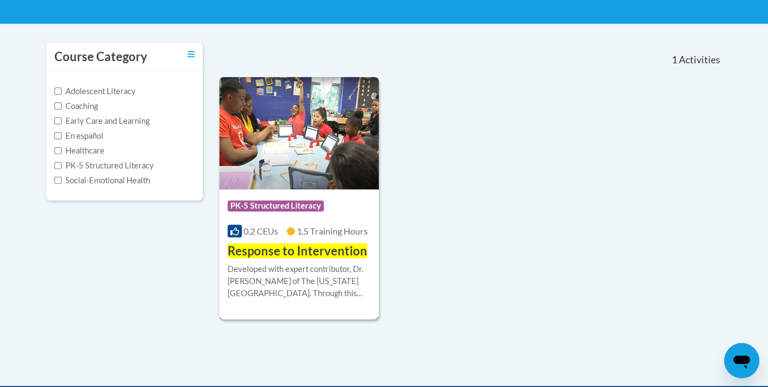
click at [301, 150] on img at bounding box center [299, 133] width 160 height 112
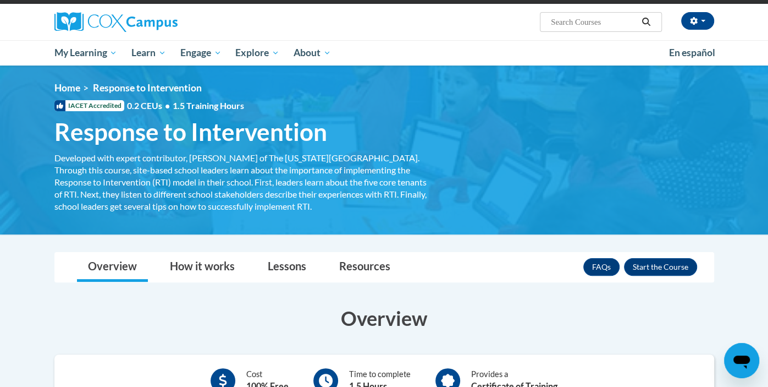
scroll to position [79, 0]
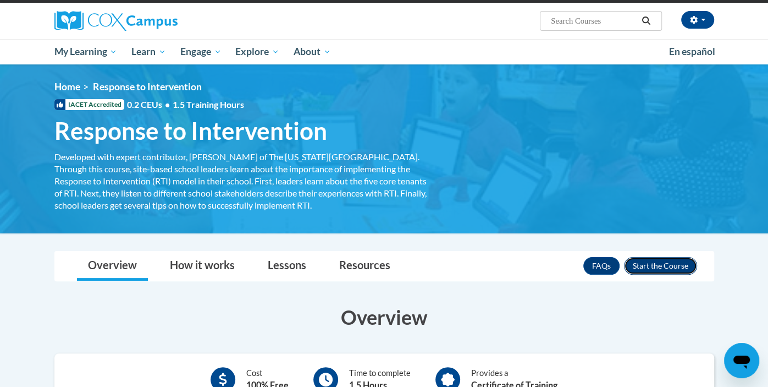
click at [674, 261] on button "Enroll" at bounding box center [660, 266] width 73 height 18
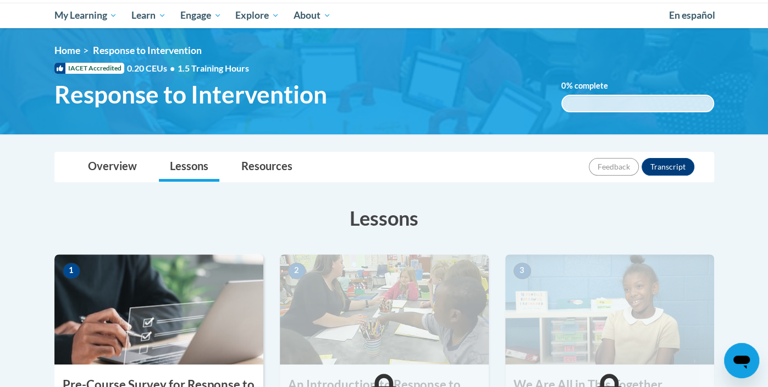
scroll to position [380, 0]
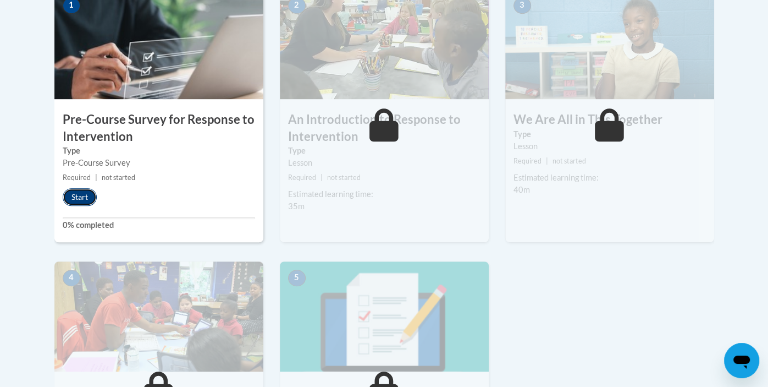
click at [86, 201] on button "Start" at bounding box center [80, 197] width 34 height 18
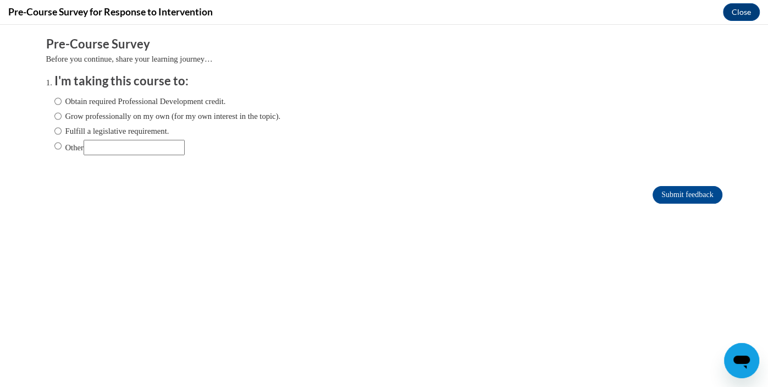
scroll to position [0, 0]
click at [68, 131] on label "Fulfill a legislative requirement." at bounding box center [111, 131] width 115 height 12
click at [62, 131] on input "Fulfill a legislative requirement." at bounding box center [57, 131] width 7 height 12
radio input "true"
click at [685, 190] on input "Submit feedback" at bounding box center [687, 195] width 69 height 18
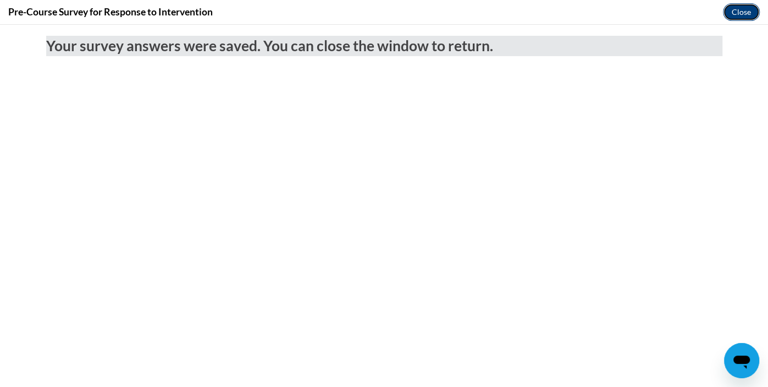
click at [739, 13] on button "Close" at bounding box center [741, 12] width 37 height 18
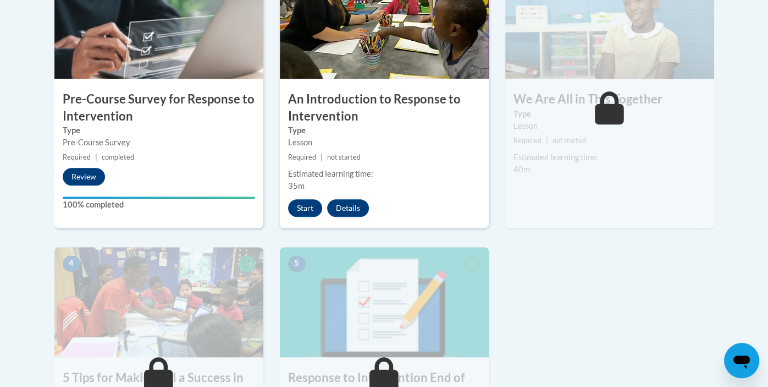
scroll to position [402, 0]
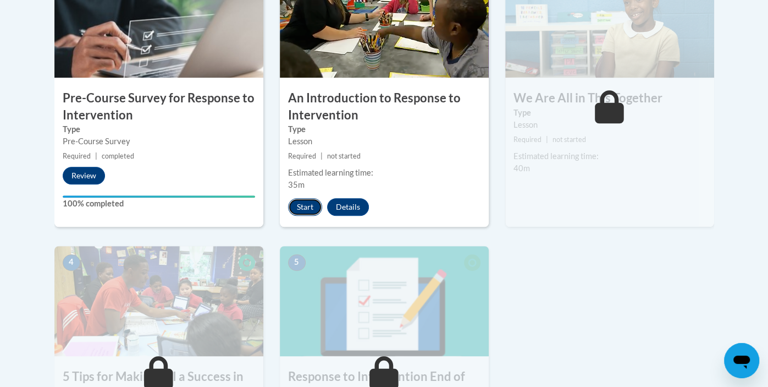
click at [311, 206] on button "Start" at bounding box center [305, 207] width 34 height 18
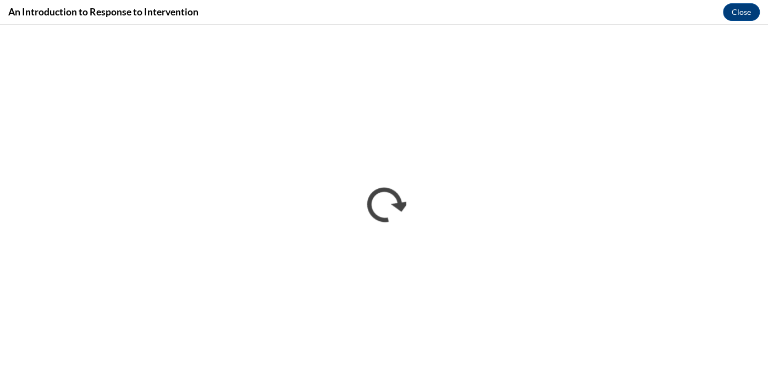
scroll to position [0, 0]
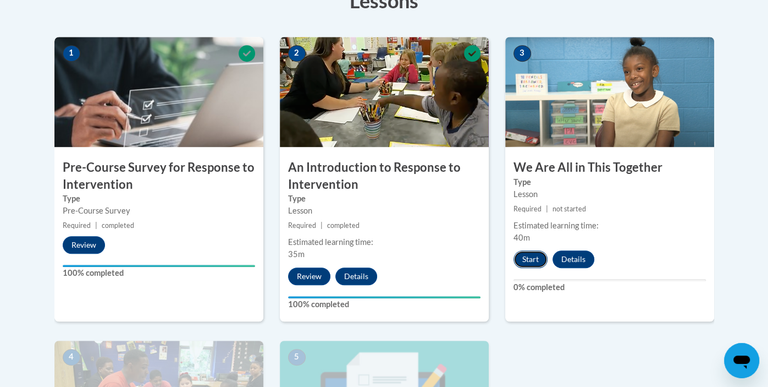
click at [531, 257] on button "Start" at bounding box center [531, 259] width 34 height 18
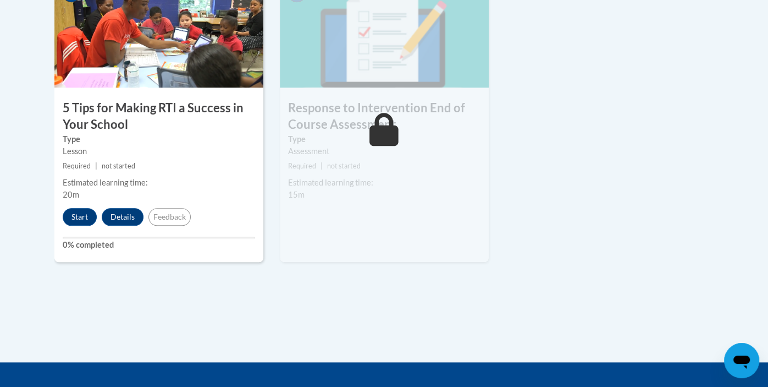
scroll to position [697, 0]
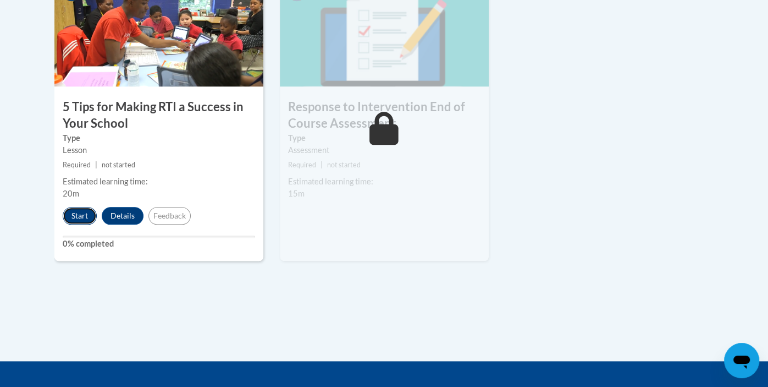
click at [82, 214] on button "Start" at bounding box center [80, 216] width 34 height 18
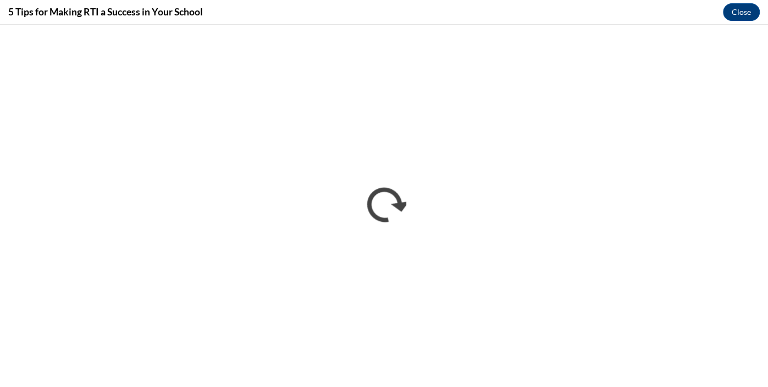
scroll to position [0, 0]
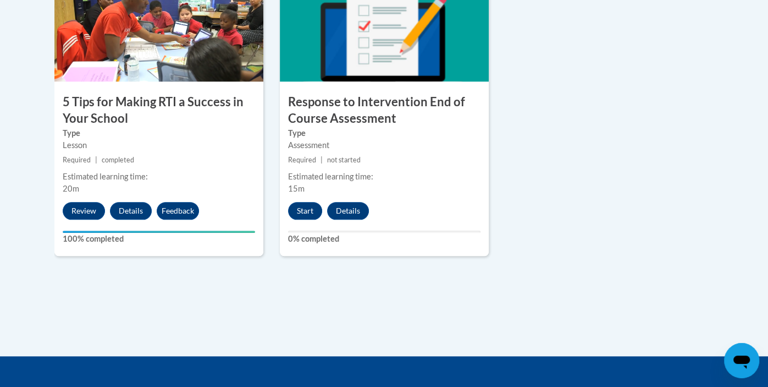
scroll to position [703, 0]
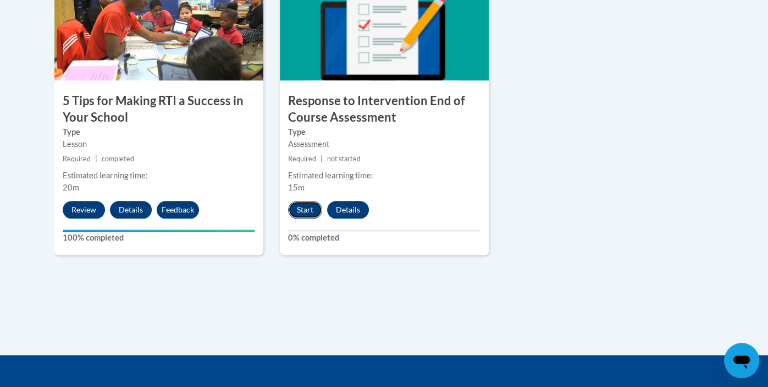
click at [311, 209] on button "Start" at bounding box center [305, 210] width 34 height 18
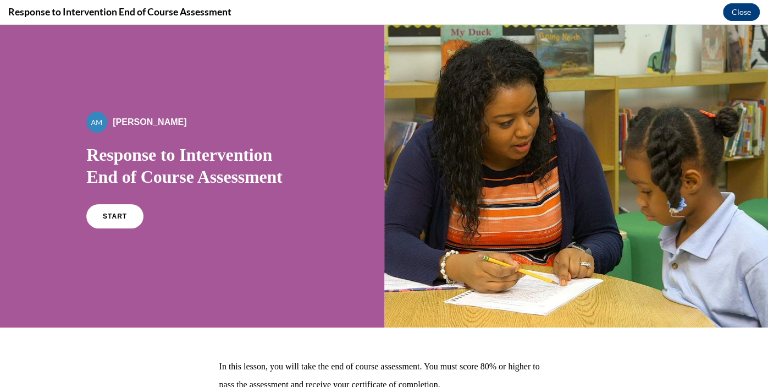
scroll to position [0, 0]
click at [125, 213] on link "START" at bounding box center [115, 215] width 60 height 25
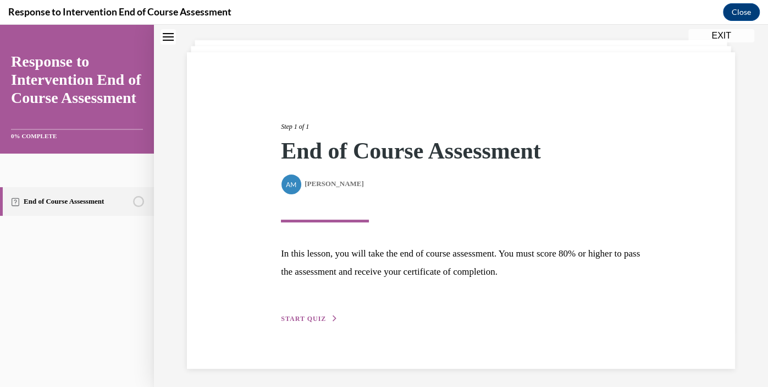
scroll to position [57, 0]
click at [297, 313] on button "START QUIZ" at bounding box center [309, 318] width 57 height 10
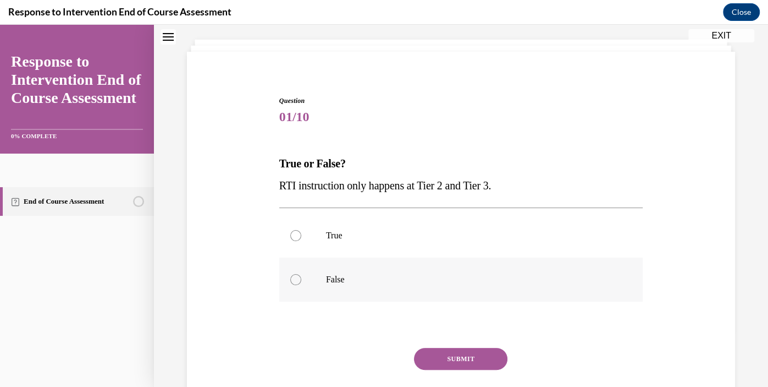
click at [355, 295] on label "False" at bounding box center [460, 279] width 363 height 44
click at [301, 285] on input "False" at bounding box center [295, 279] width 11 height 11
radio input "true"
click at [440, 358] on button "SUBMIT" at bounding box center [460, 358] width 93 height 22
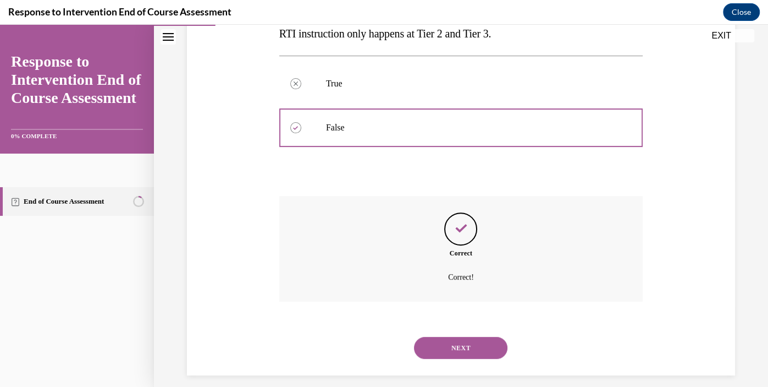
scroll to position [219, 0]
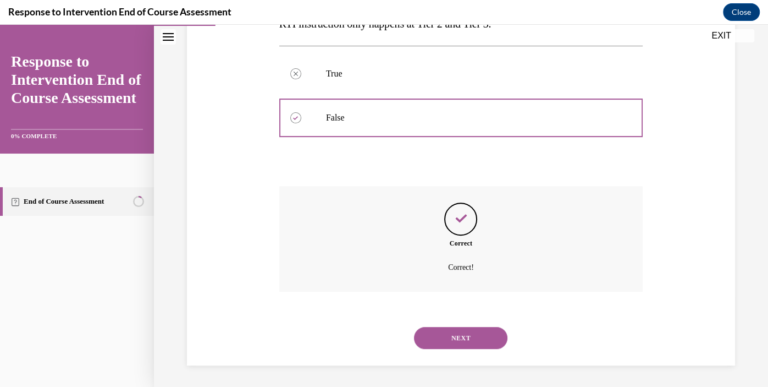
click at [440, 358] on div "NEXT" at bounding box center [460, 338] width 363 height 44
click at [450, 343] on button "NEXT" at bounding box center [460, 338] width 93 height 22
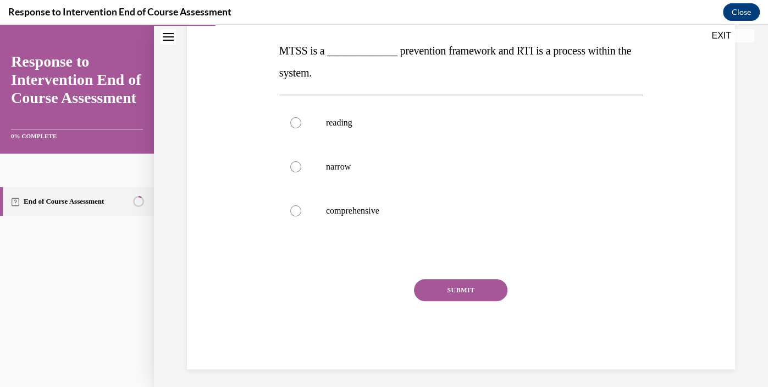
scroll to position [172, 0]
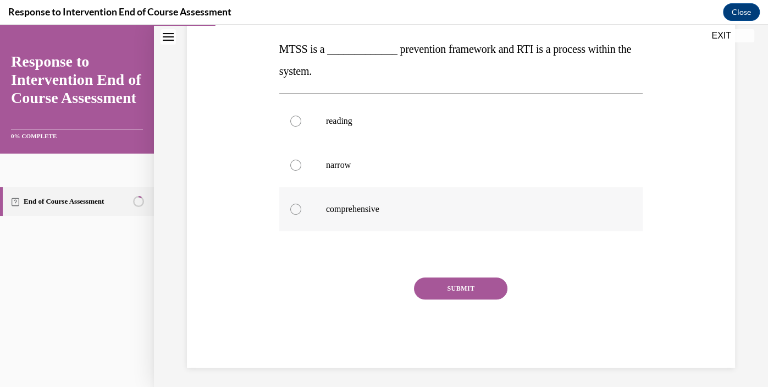
click at [356, 209] on p "comprehensive" at bounding box center [470, 208] width 289 height 11
click at [301, 209] on input "comprehensive" at bounding box center [295, 208] width 11 height 11
radio input "true"
click at [452, 288] on button "SUBMIT" at bounding box center [460, 288] width 93 height 22
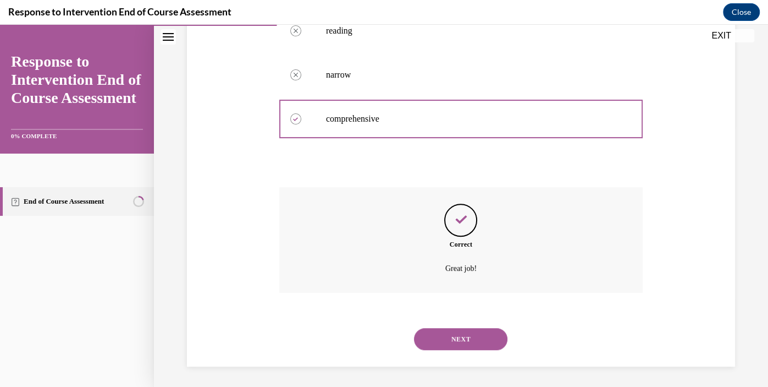
scroll to position [263, 0]
click at [459, 335] on button "NEXT" at bounding box center [460, 338] width 93 height 22
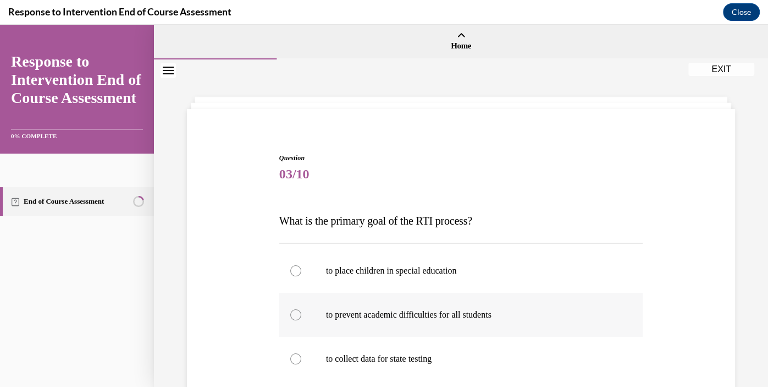
click at [457, 316] on p "to prevent academic difficulties for all students" at bounding box center [470, 314] width 289 height 11
click at [301, 316] on input "to prevent academic difficulties for all students" at bounding box center [295, 314] width 11 height 11
radio input "true"
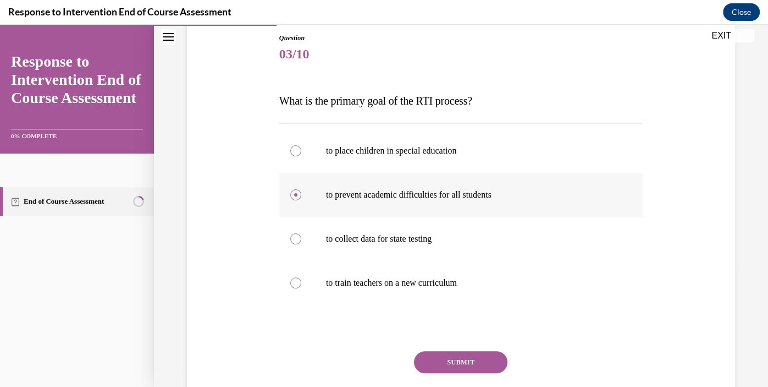
scroll to position [122, 0]
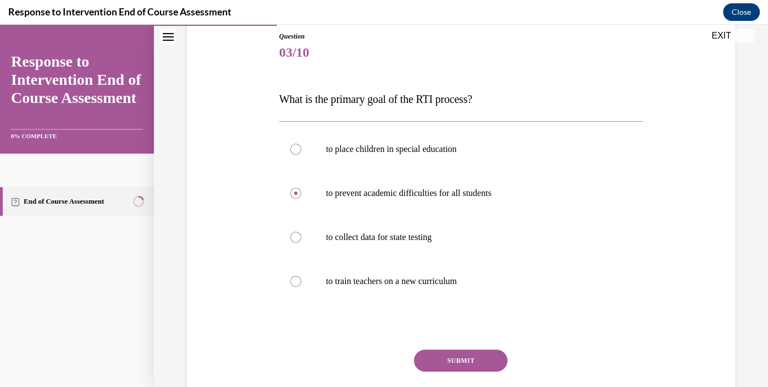
click at [457, 357] on button "SUBMIT" at bounding box center [460, 360] width 93 height 22
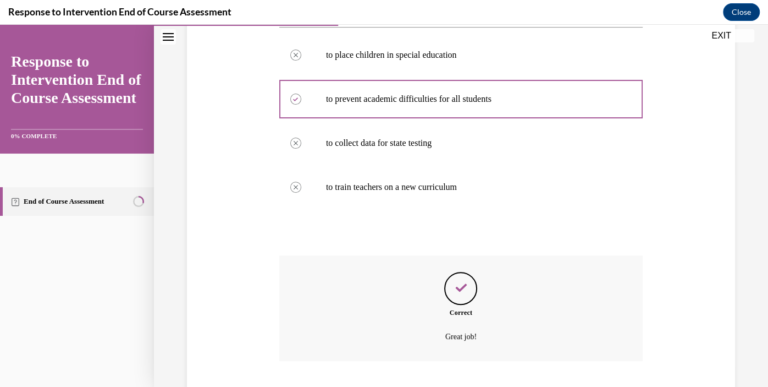
scroll to position [285, 0]
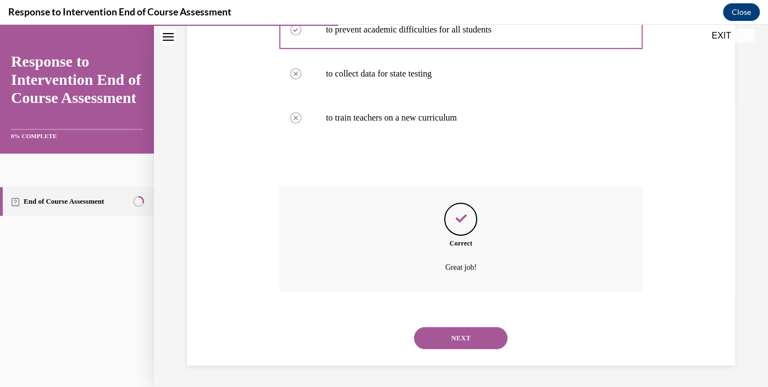
click at [455, 336] on button "NEXT" at bounding box center [460, 338] width 93 height 22
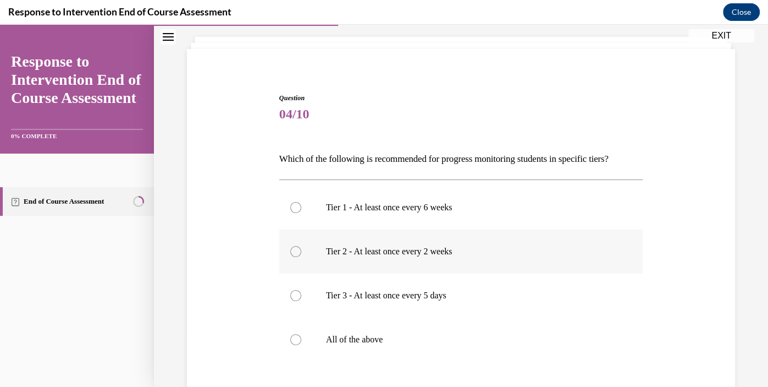
scroll to position [56, 0]
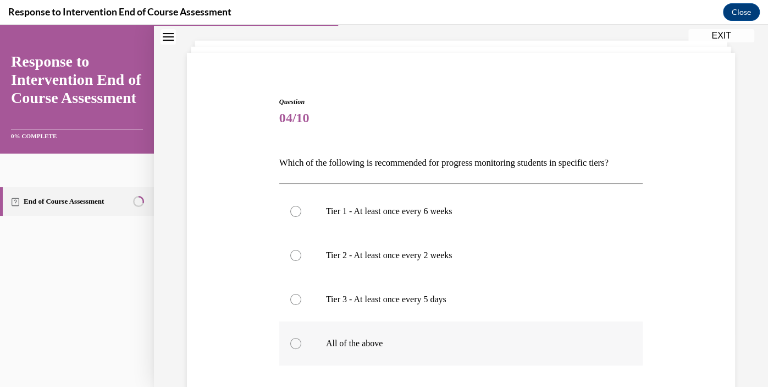
click at [343, 335] on label "All of the above" at bounding box center [460, 343] width 363 height 44
click at [301, 338] on input "All of the above" at bounding box center [295, 343] width 11 height 11
radio input "true"
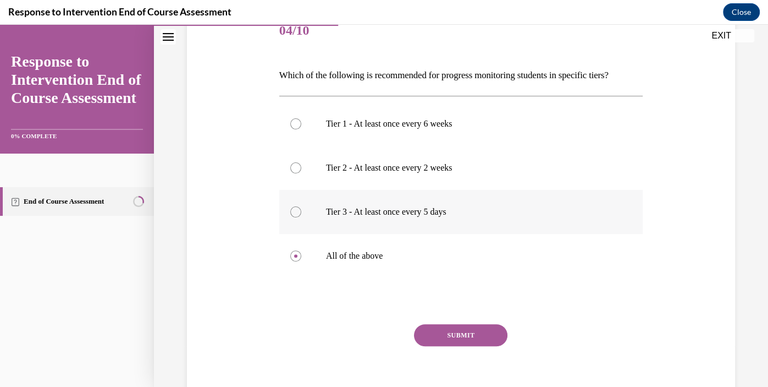
scroll to position [151, 0]
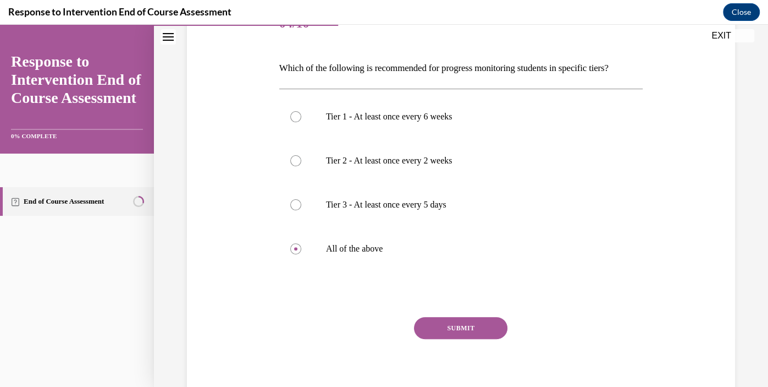
click at [440, 321] on button "SUBMIT" at bounding box center [460, 328] width 93 height 22
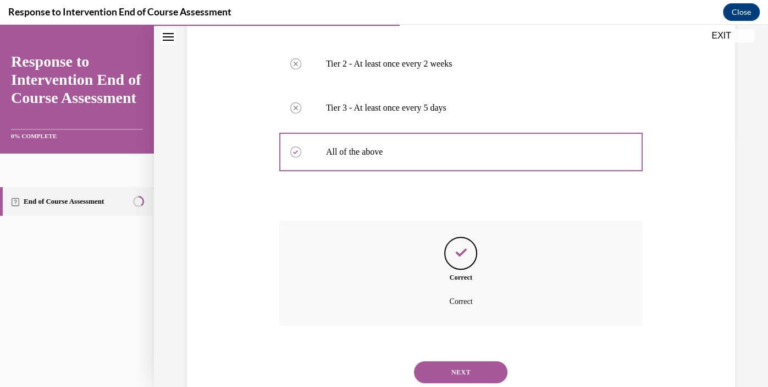
scroll to position [281, 0]
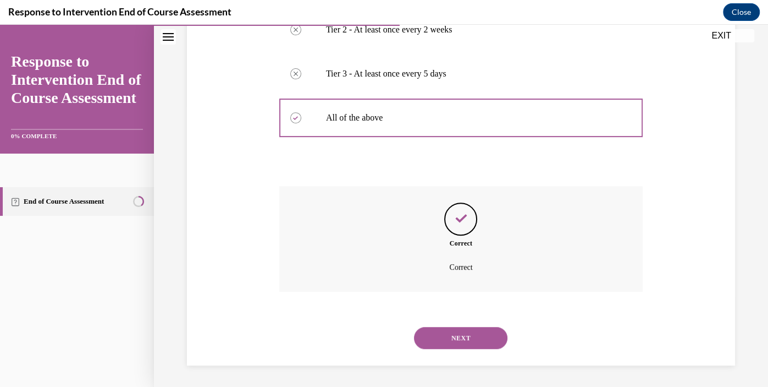
click at [444, 336] on button "NEXT" at bounding box center [460, 338] width 93 height 22
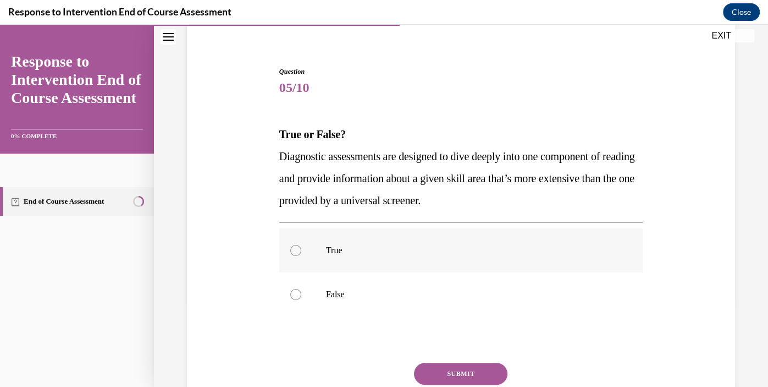
scroll to position [91, 0]
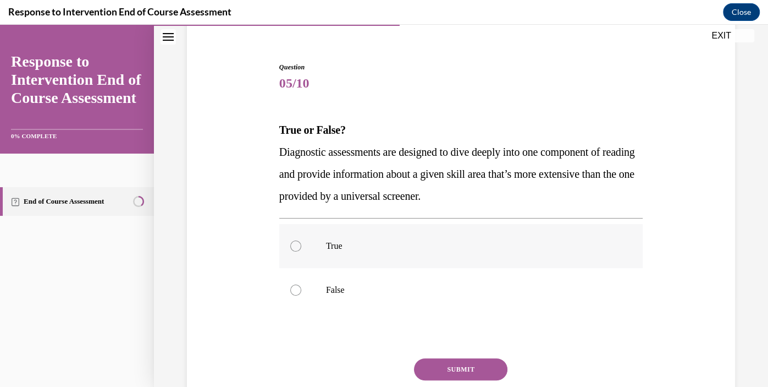
click at [341, 232] on label "True" at bounding box center [460, 246] width 363 height 44
click at [301, 240] on input "True" at bounding box center [295, 245] width 11 height 11
radio input "true"
click at [450, 368] on button "SUBMIT" at bounding box center [460, 369] width 93 height 22
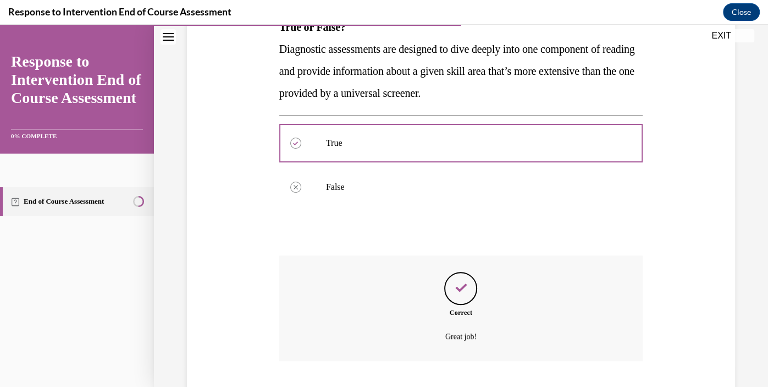
scroll to position [263, 0]
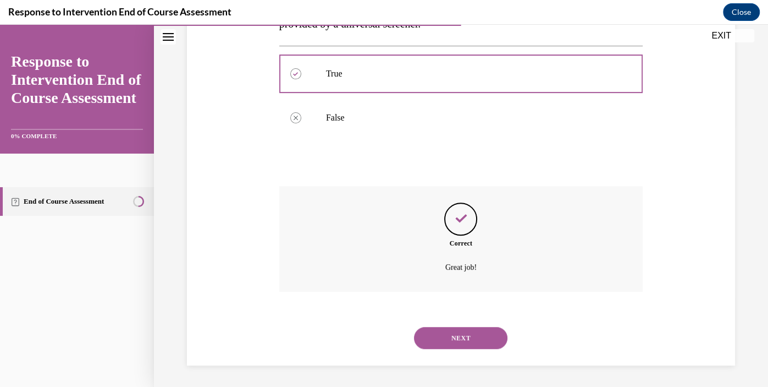
click at [463, 337] on button "NEXT" at bounding box center [460, 338] width 93 height 22
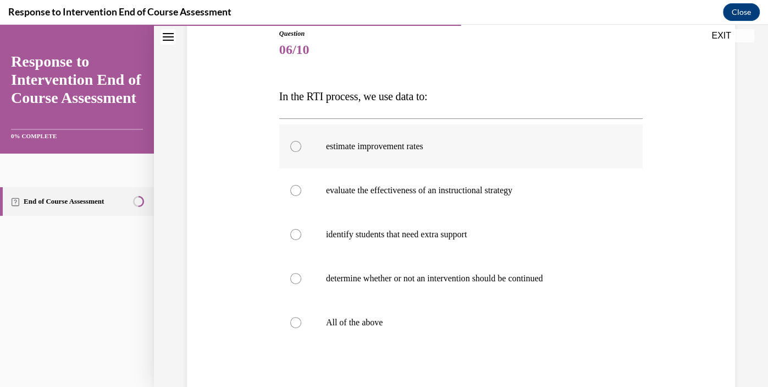
scroll to position [136, 0]
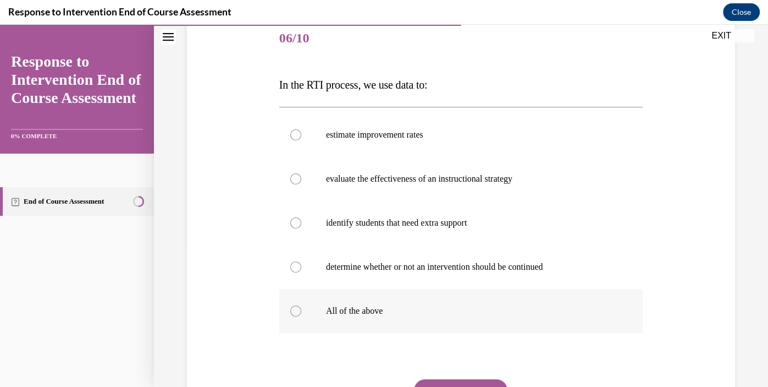
click at [394, 297] on label "All of the above" at bounding box center [460, 311] width 363 height 44
click at [301, 305] on input "All of the above" at bounding box center [295, 310] width 11 height 11
radio input "true"
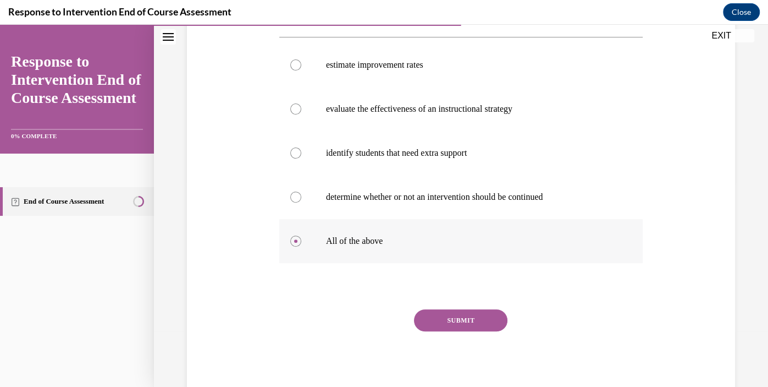
scroll to position [207, 0]
click at [433, 320] on button "SUBMIT" at bounding box center [460, 319] width 93 height 22
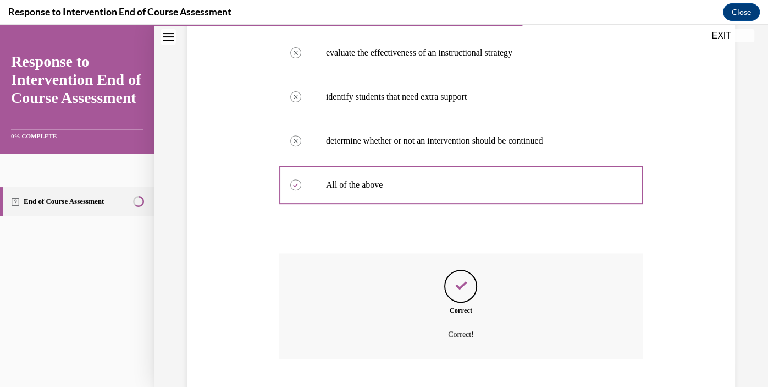
scroll to position [329, 0]
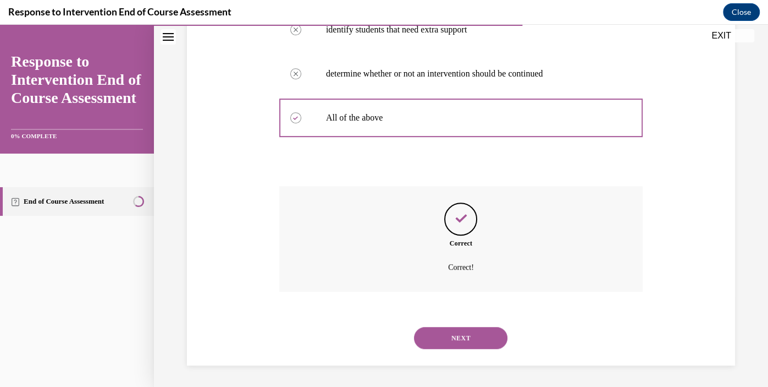
click at [477, 336] on button "NEXT" at bounding box center [460, 338] width 93 height 22
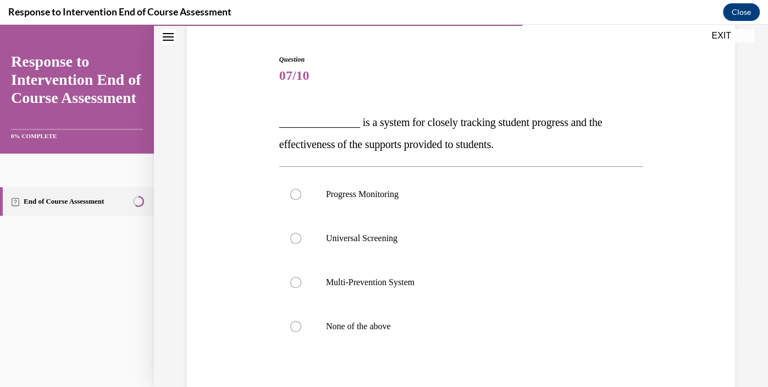
scroll to position [100, 0]
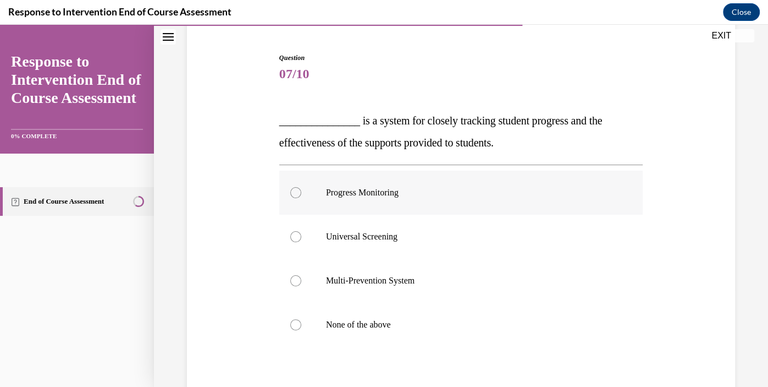
click at [376, 183] on label "Progress Monitoring" at bounding box center [460, 192] width 363 height 44
click at [301, 187] on input "Progress Monitoring" at bounding box center [295, 192] width 11 height 11
radio input "true"
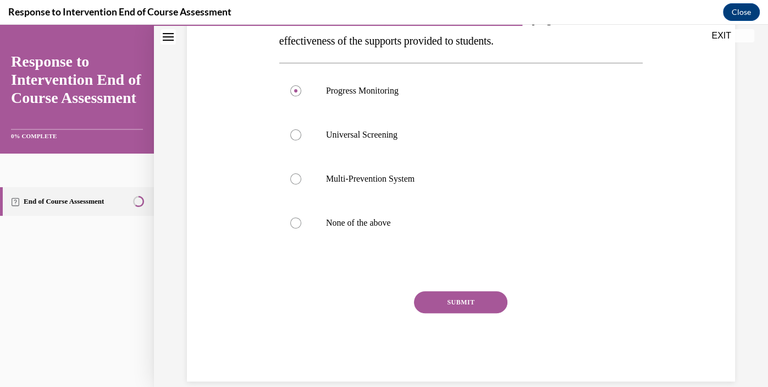
click at [457, 303] on button "SUBMIT" at bounding box center [460, 302] width 93 height 22
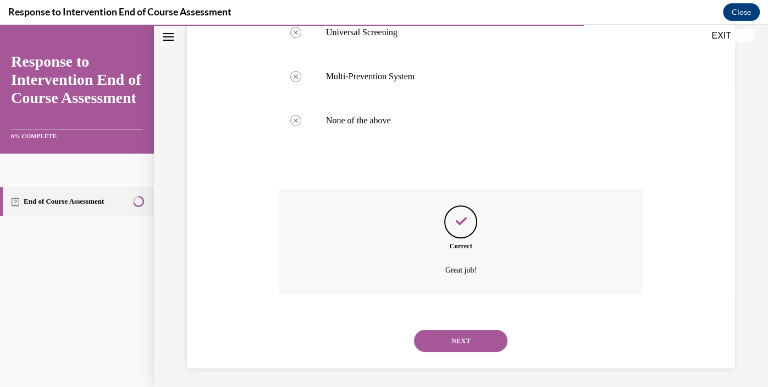
scroll to position [307, 0]
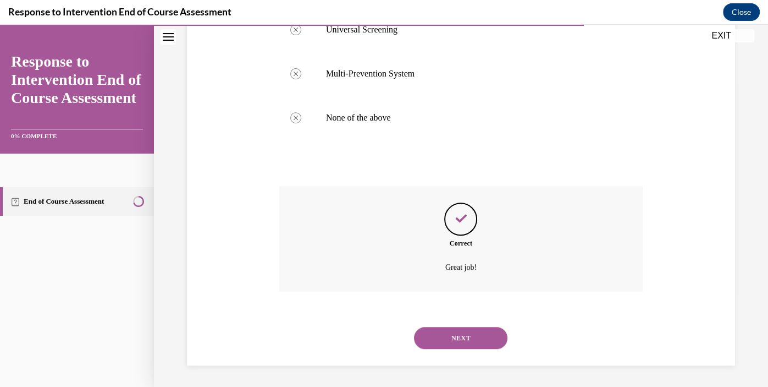
click at [459, 331] on button "NEXT" at bounding box center [460, 338] width 93 height 22
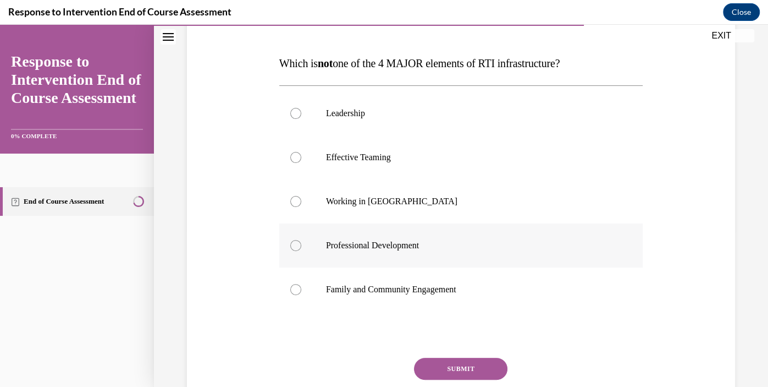
scroll to position [173, 0]
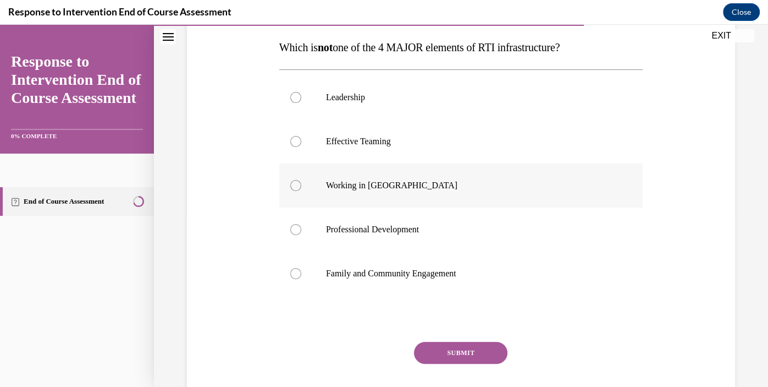
click at [404, 192] on label "Working in Silos" at bounding box center [460, 185] width 363 height 44
click at [301, 191] on input "Working in Silos" at bounding box center [295, 185] width 11 height 11
radio input "true"
click at [446, 347] on button "SUBMIT" at bounding box center [460, 352] width 93 height 22
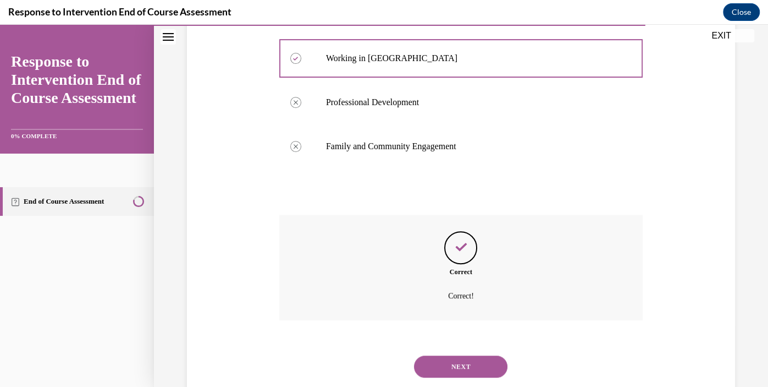
scroll to position [329, 0]
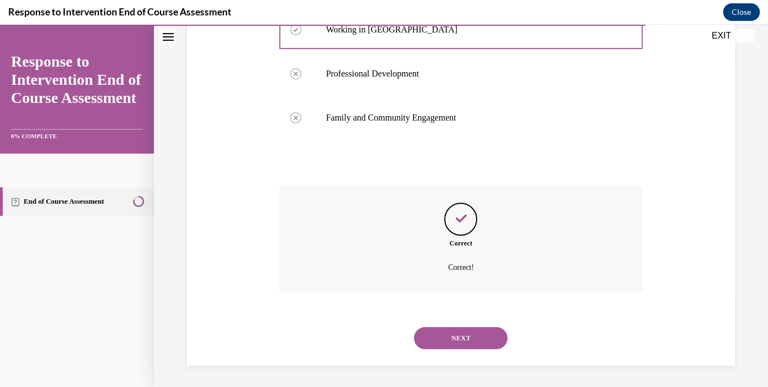
click at [464, 337] on button "NEXT" at bounding box center [460, 338] width 93 height 22
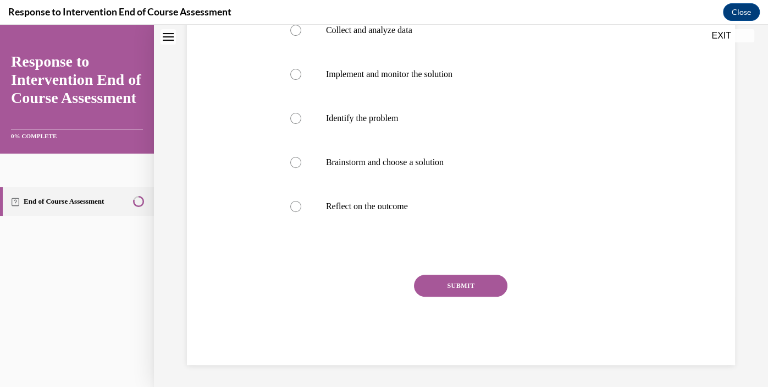
scroll to position [0, 0]
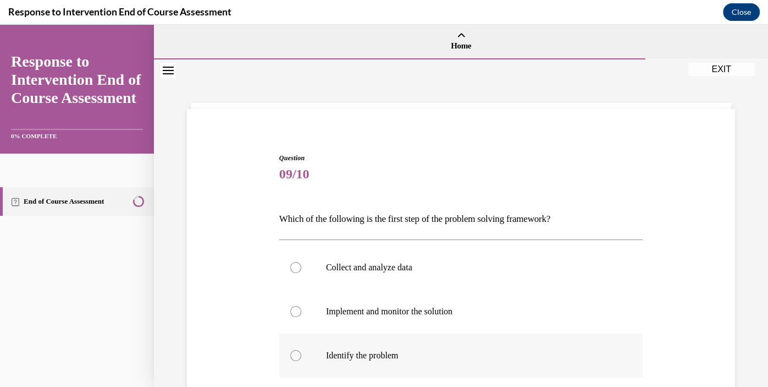
click at [354, 354] on p "Identify the problem" at bounding box center [470, 355] width 289 height 11
click at [301, 354] on input "Identify the problem" at bounding box center [295, 355] width 11 height 11
radio input "true"
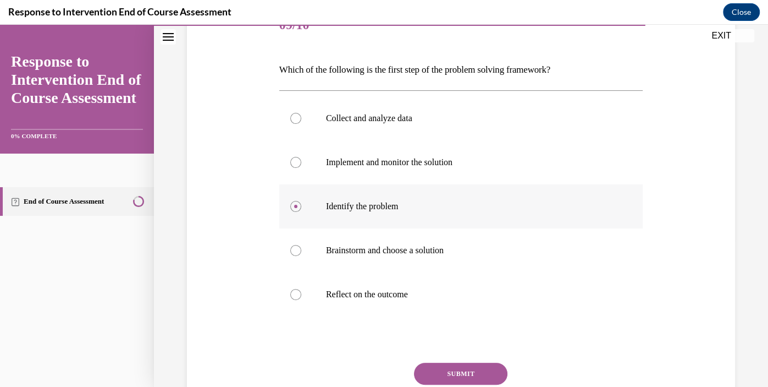
scroll to position [151, 0]
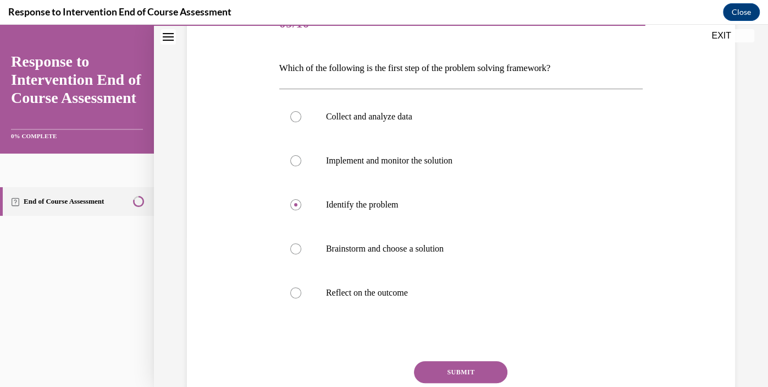
click at [436, 370] on button "SUBMIT" at bounding box center [460, 372] width 93 height 22
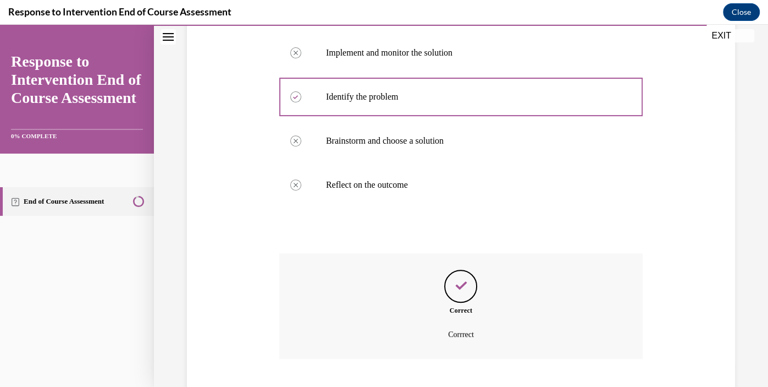
scroll to position [325, 0]
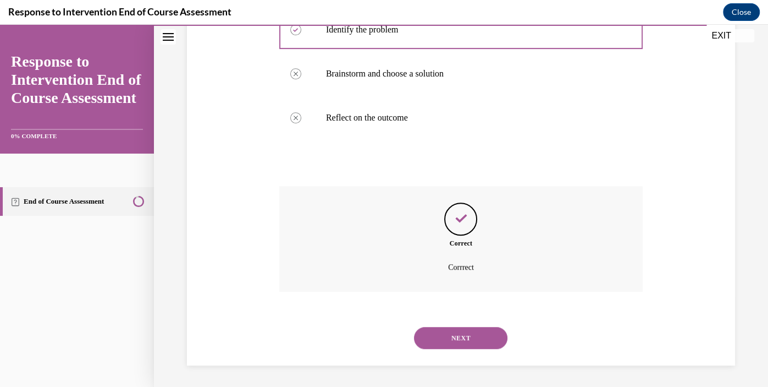
click at [466, 339] on button "NEXT" at bounding box center [460, 338] width 93 height 22
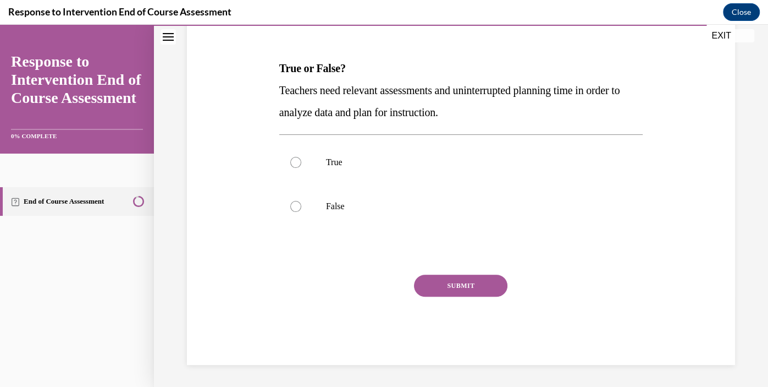
scroll to position [122, 0]
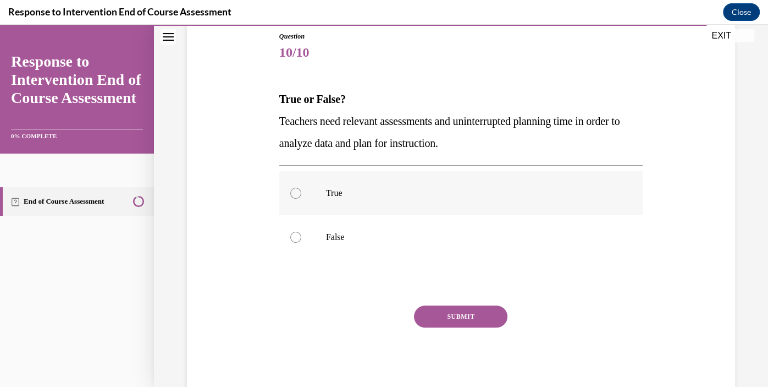
click at [388, 187] on p "True" at bounding box center [470, 192] width 289 height 11
click at [301, 187] on input "True" at bounding box center [295, 192] width 11 height 11
radio input "true"
click at [466, 306] on button "SUBMIT" at bounding box center [460, 316] width 93 height 22
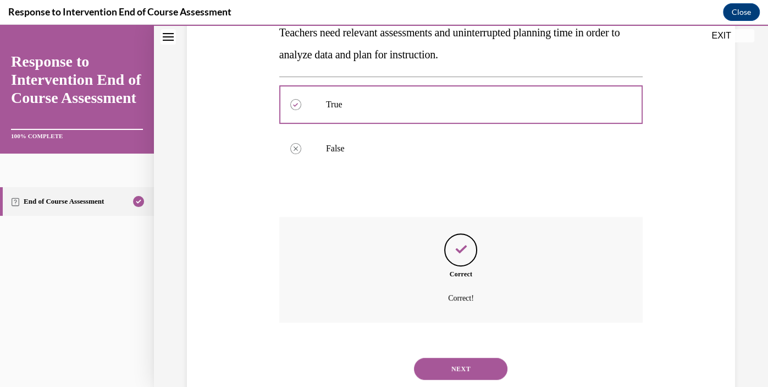
scroll to position [241, 0]
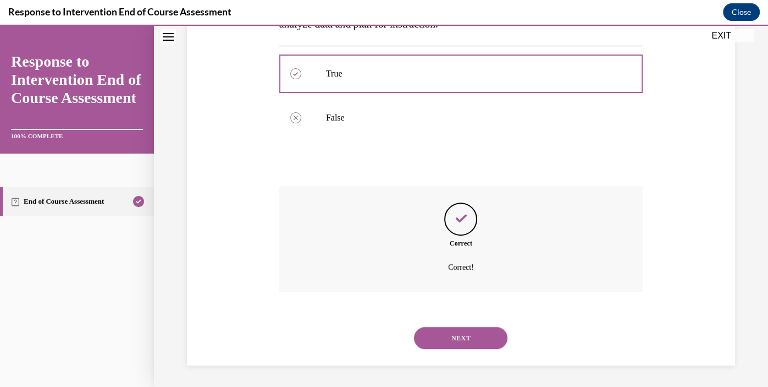
click at [461, 338] on button "NEXT" at bounding box center [460, 338] width 93 height 22
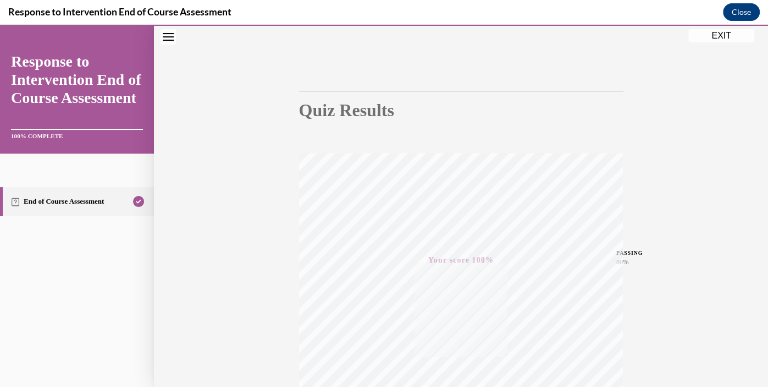
scroll to position [201, 0]
click at [717, 35] on button "EXIT" at bounding box center [721, 35] width 66 height 13
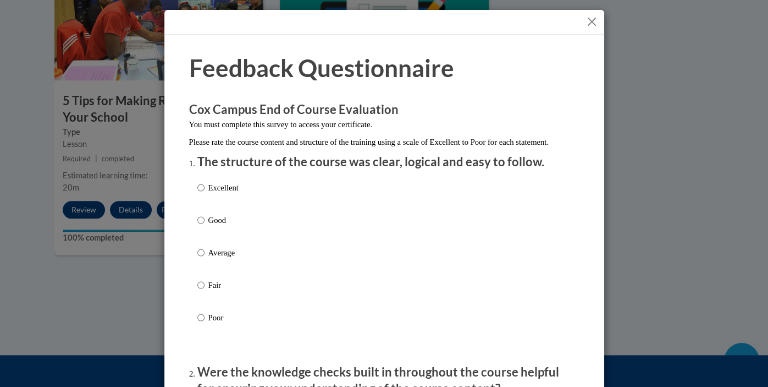
click at [217, 226] on p "Good" at bounding box center [223, 220] width 30 height 12
click at [205, 226] on input "Good" at bounding box center [200, 220] width 7 height 12
radio input "true"
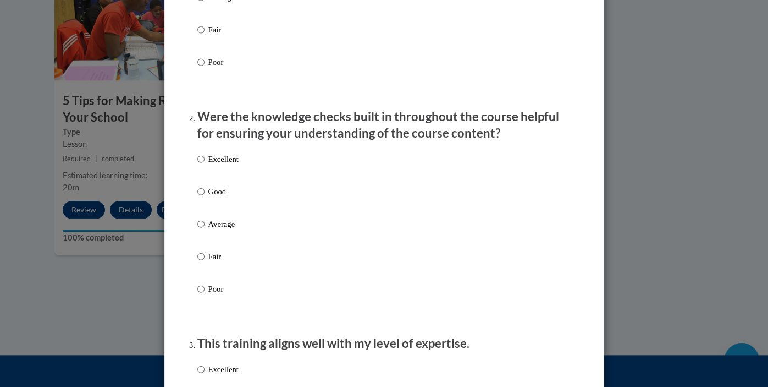
click at [224, 197] on p "Good" at bounding box center [223, 191] width 30 height 12
click at [205, 197] on input "Good" at bounding box center [200, 191] width 7 height 12
radio input "true"
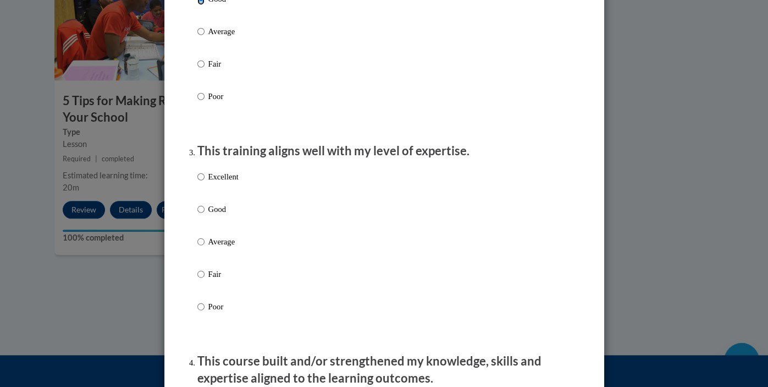
scroll to position [450, 0]
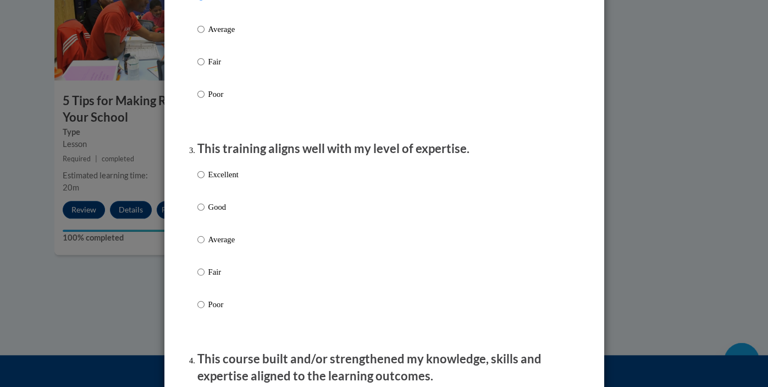
click at [235, 213] on p "Good" at bounding box center [223, 207] width 30 height 12
click at [205, 213] on input "Good" at bounding box center [200, 207] width 7 height 12
radio input "true"
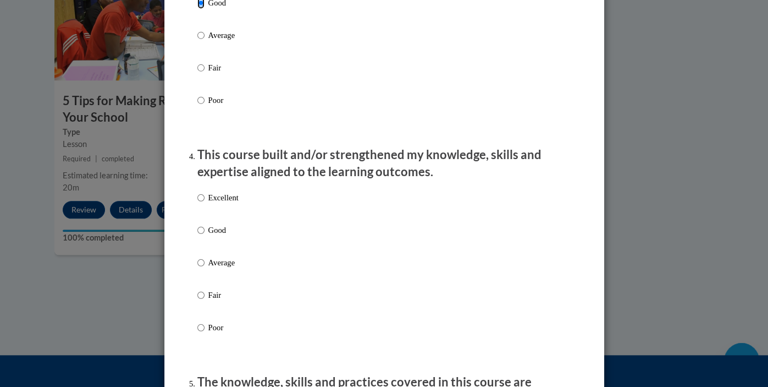
scroll to position [656, 0]
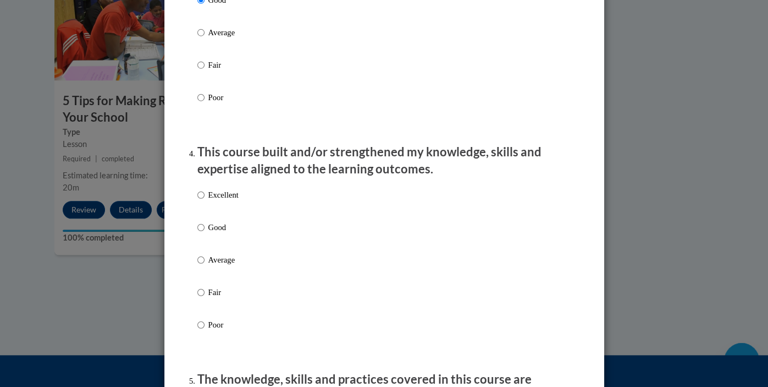
click at [233, 233] on p "Good" at bounding box center [223, 227] width 30 height 12
click at [205, 233] on input "Good" at bounding box center [200, 227] width 7 height 12
radio input "true"
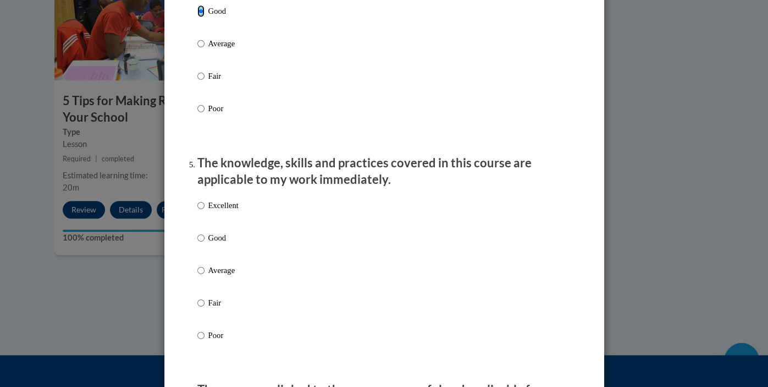
scroll to position [873, 0]
click at [228, 257] on label "Good" at bounding box center [217, 246] width 41 height 30
click at [205, 244] on input "Good" at bounding box center [200, 237] width 7 height 12
radio input "true"
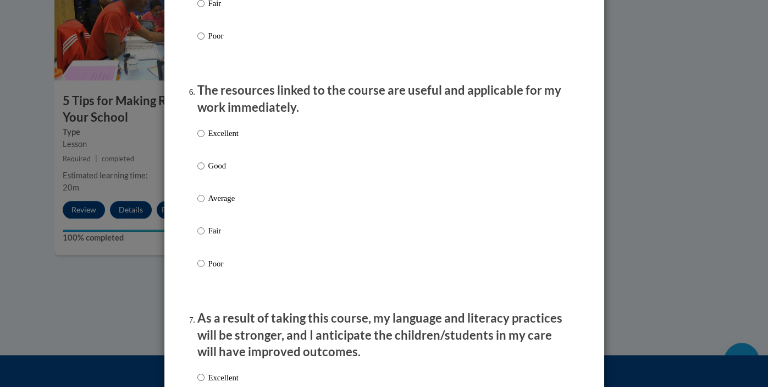
scroll to position [1173, 0]
click at [233, 183] on label "Good" at bounding box center [217, 173] width 41 height 30
click at [205, 170] on input "Good" at bounding box center [200, 164] width 7 height 12
radio input "true"
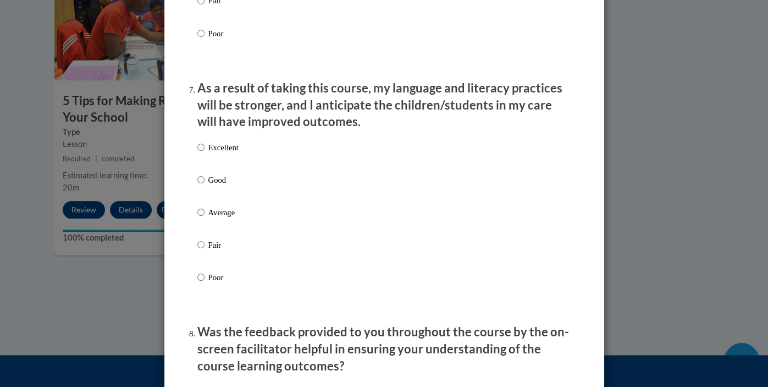
scroll to position [1407, 0]
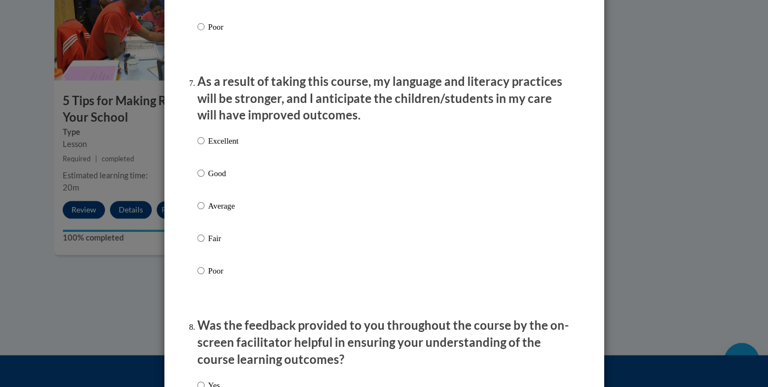
click at [239, 179] on p "Good" at bounding box center [223, 173] width 30 height 12
click at [205, 179] on input "Good" at bounding box center [200, 173] width 7 height 12
radio input "true"
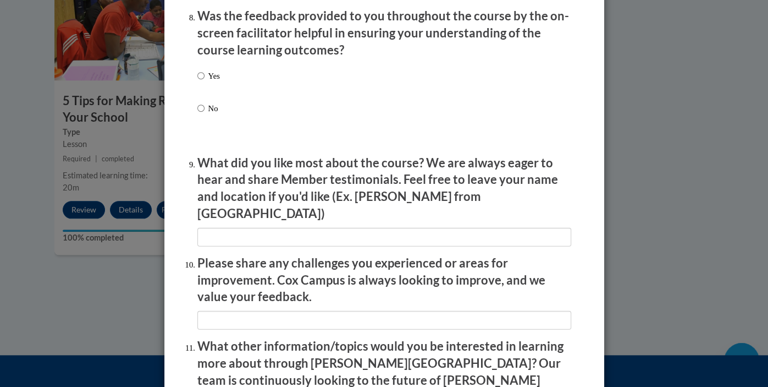
scroll to position [1690, 0]
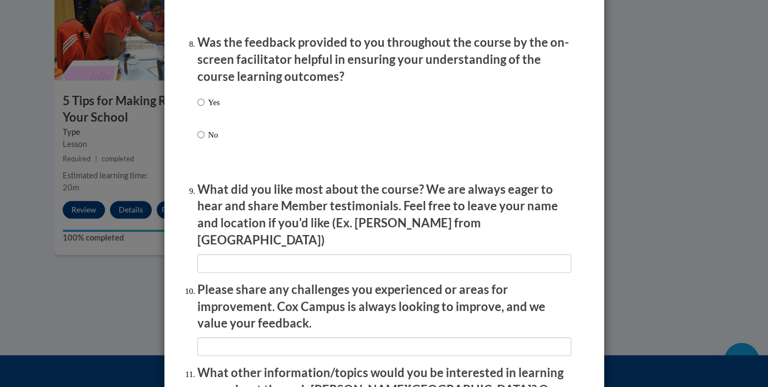
click at [239, 114] on div "Yes No" at bounding box center [384, 132] width 374 height 82
click at [202, 108] on input "Yes" at bounding box center [200, 102] width 7 height 12
radio input "true"
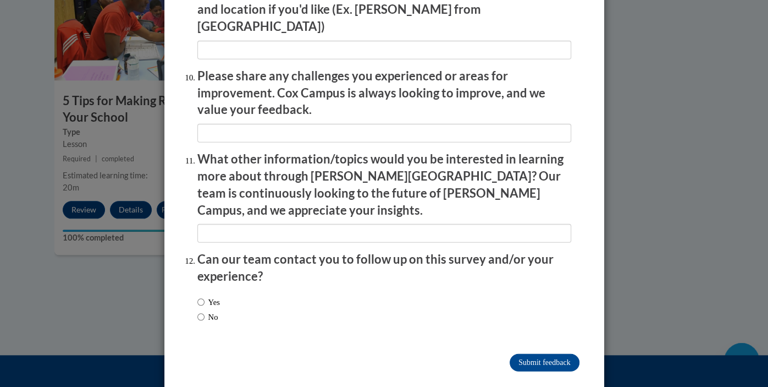
click at [207, 296] on label "Yes" at bounding box center [208, 302] width 23 height 12
click at [205, 296] on input "Yes" at bounding box center [200, 302] width 7 height 12
radio input "true"
click at [548, 354] on input "Submit feedback" at bounding box center [544, 363] width 69 height 18
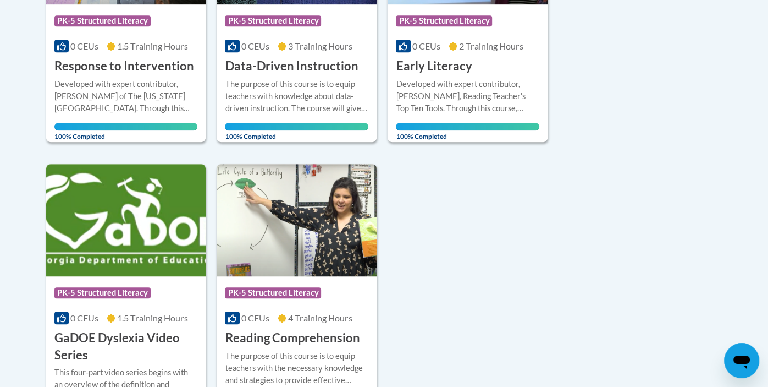
scroll to position [391, 0]
